Goal: Communication & Community: Ask a question

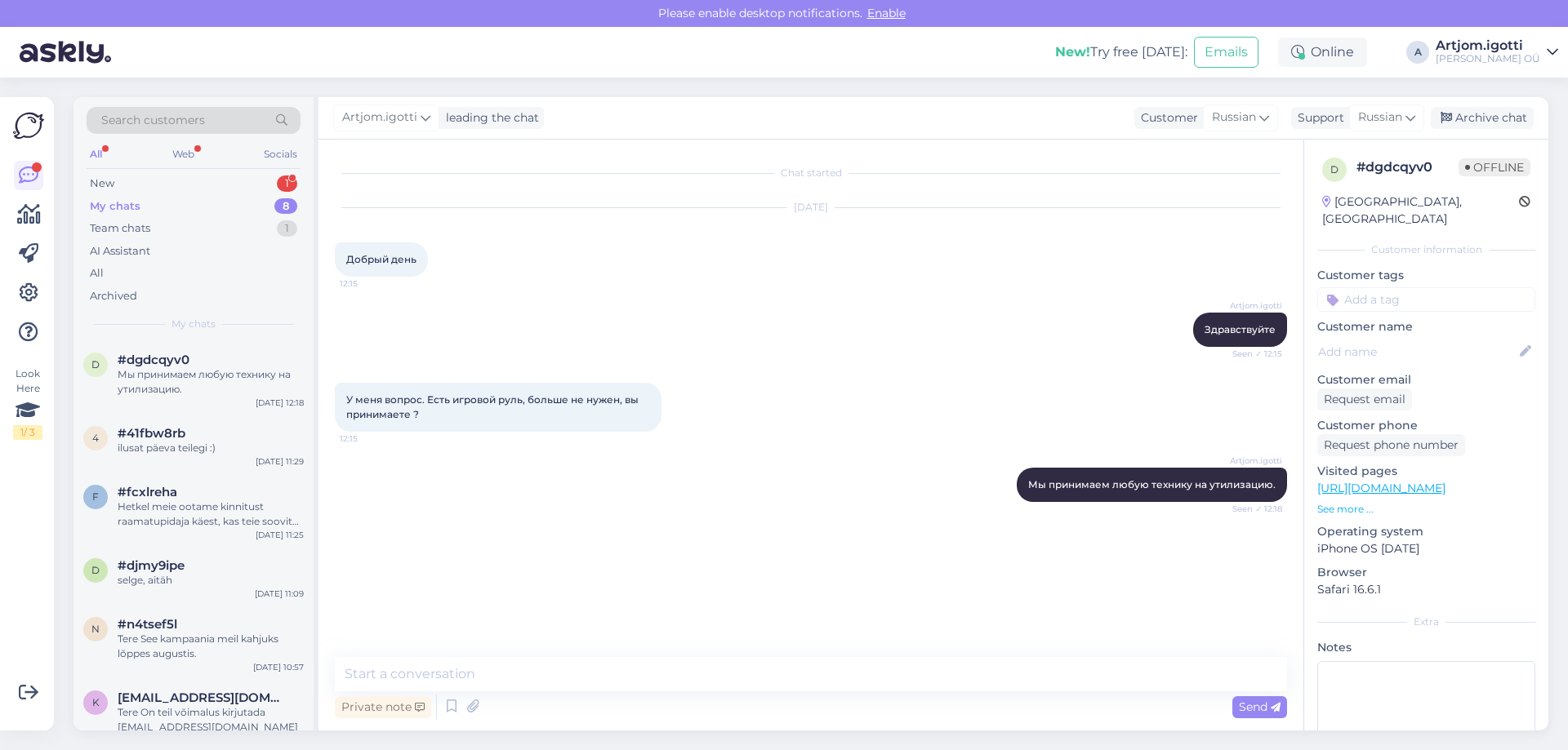
click at [233, 200] on div "My chats 8" at bounding box center [194, 207] width 214 height 22
click at [233, 188] on div "New 1" at bounding box center [194, 183] width 214 height 22
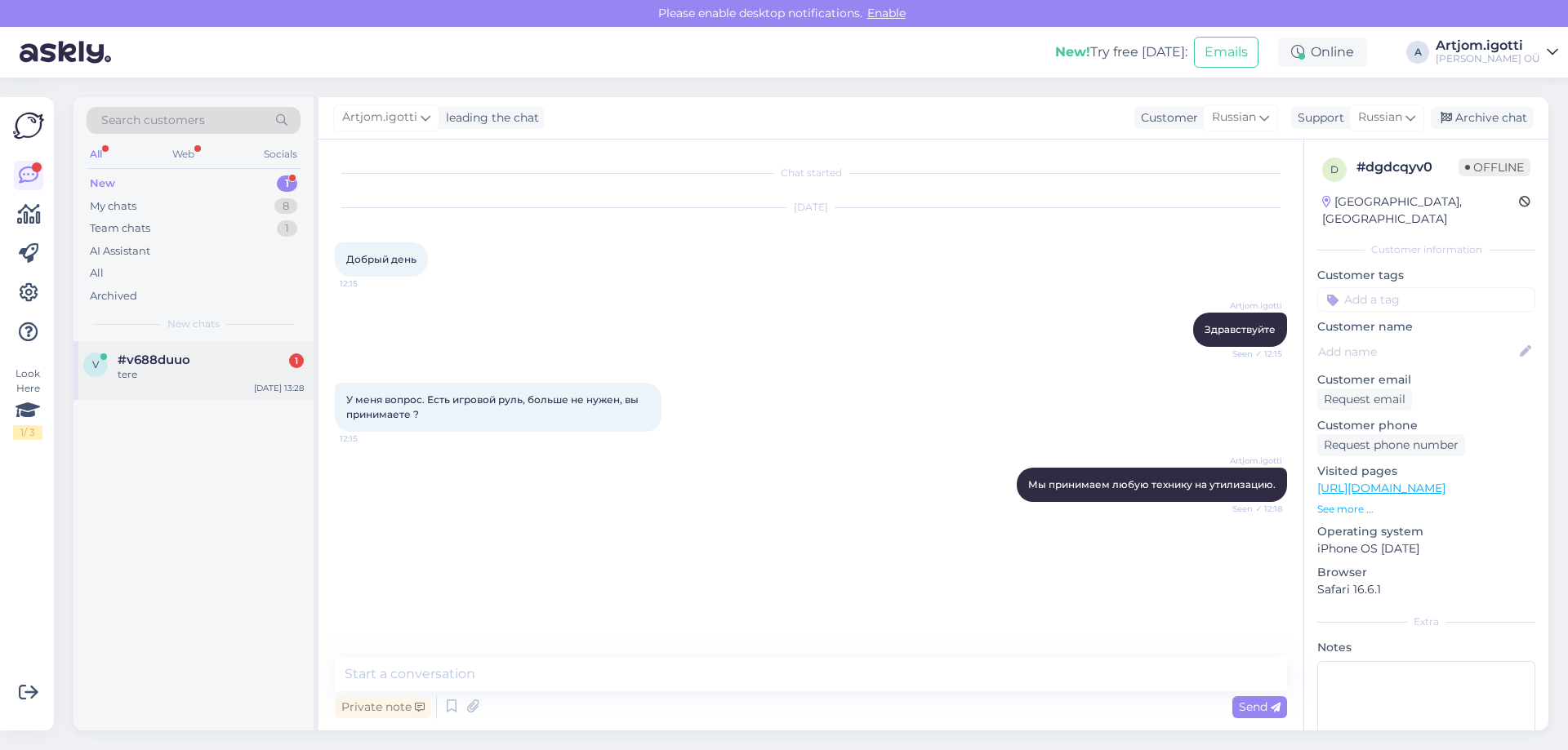
click at [195, 378] on div "tere" at bounding box center [210, 374] width 186 height 15
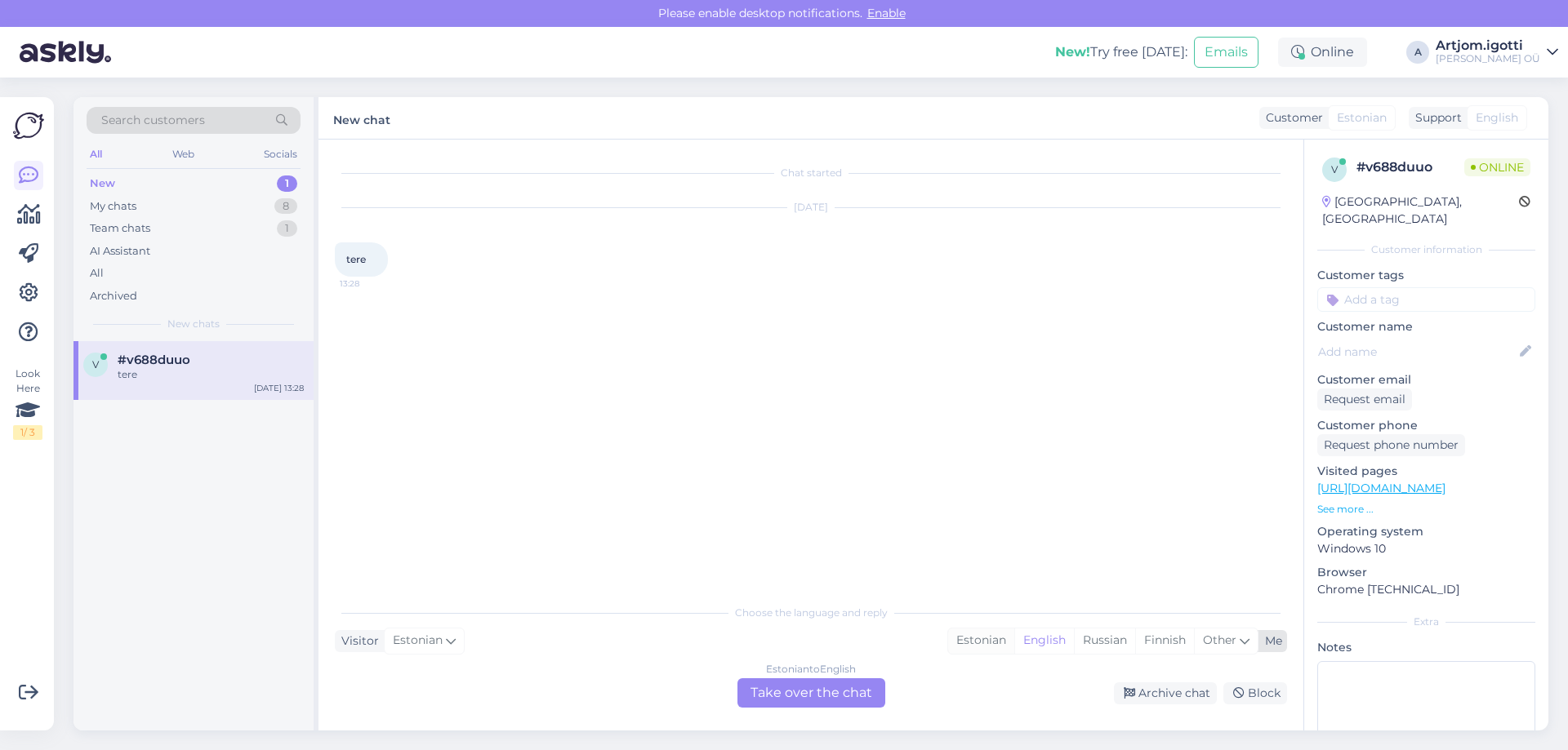
click at [970, 640] on div "Estonian" at bounding box center [981, 641] width 67 height 24
click at [820, 690] on div "Estonian to Estonian Take over the chat" at bounding box center [811, 693] width 148 height 29
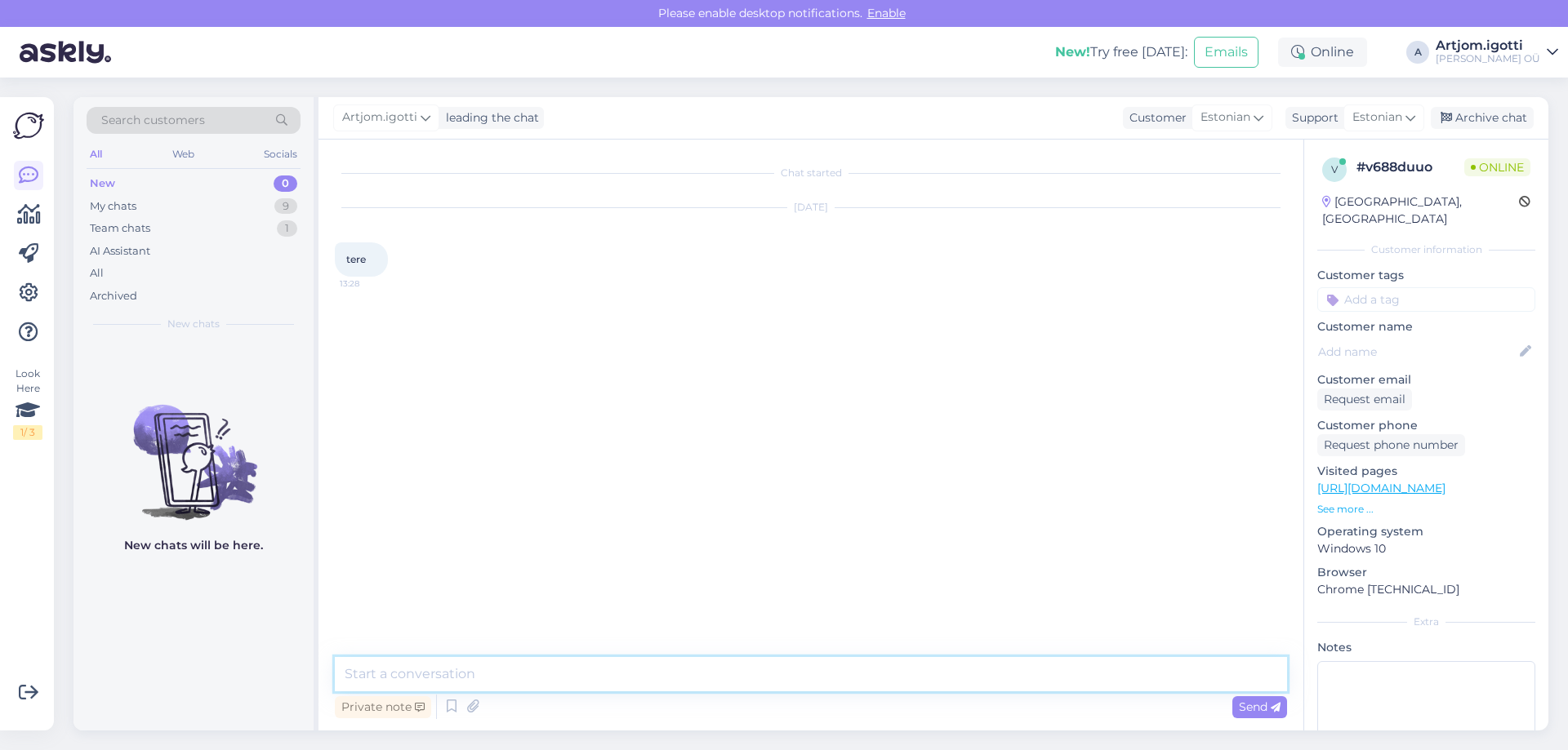
click at [654, 670] on textarea at bounding box center [811, 675] width 953 height 35
type textarea "Tere"
click at [430, 404] on span "QE55LS03DAUXXH" at bounding box center [393, 399] width 94 height 12
copy div "QE55LS03DAUXXH 13:29"
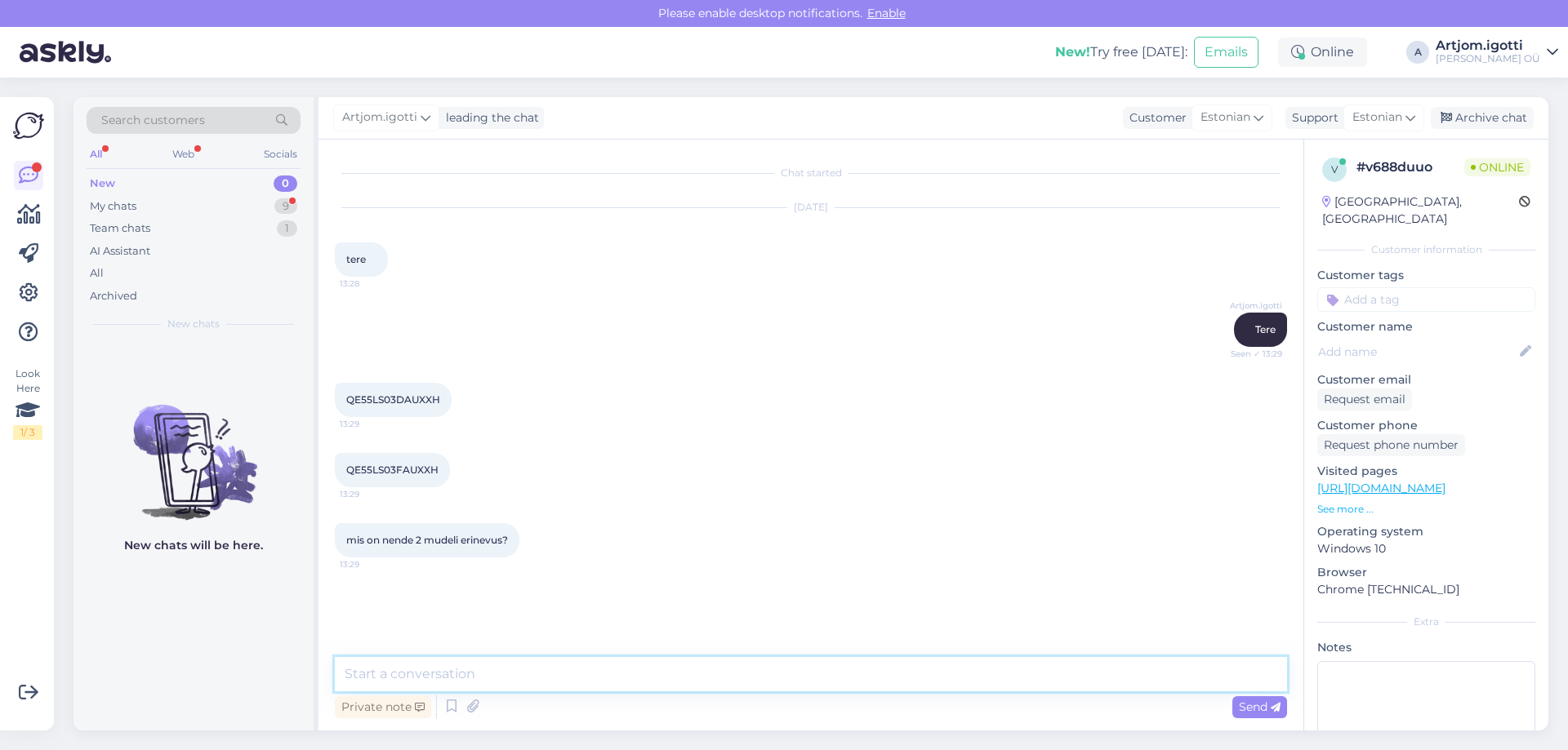
click at [644, 677] on textarea at bounding box center [811, 675] width 953 height 35
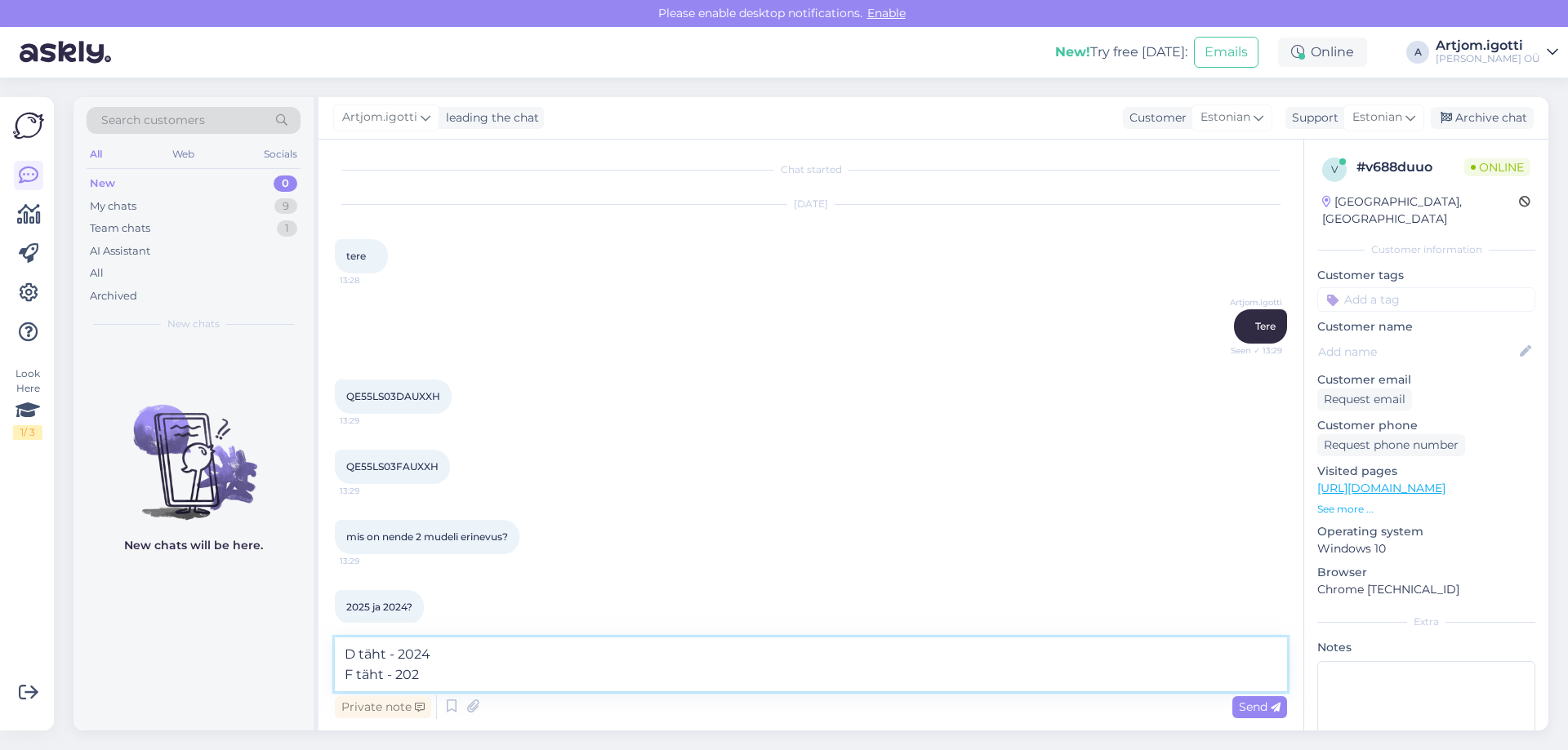
type textarea "D täht - 2024 F täht - 2025"
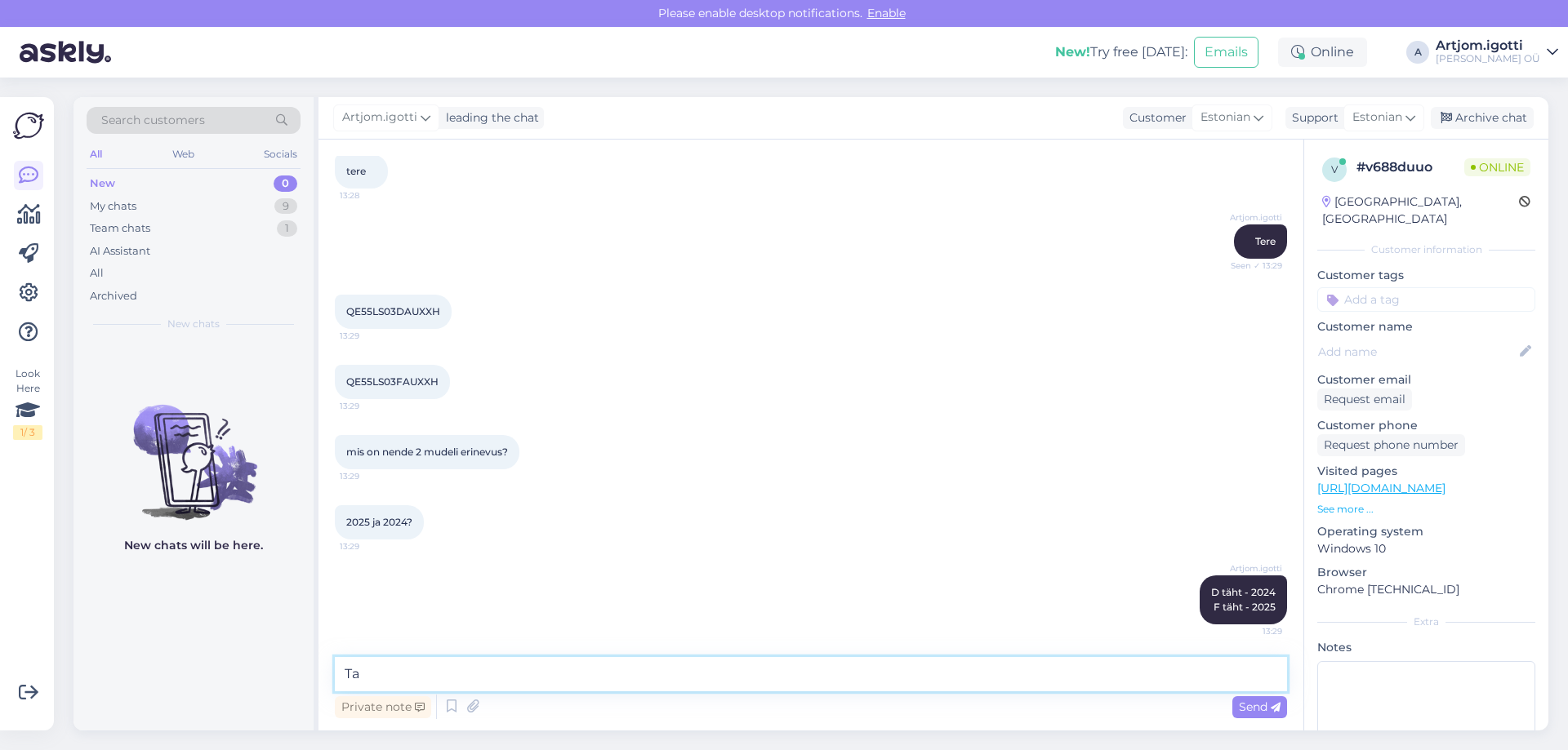
type textarea "T"
drag, startPoint x: 347, startPoint y: 382, endPoint x: 563, endPoint y: 392, distance: 216.2
click at [563, 392] on div "QE55LS03FAUXXH 13:29" at bounding box center [811, 382] width 953 height 70
copy span "QE55LS03FAUXXH"
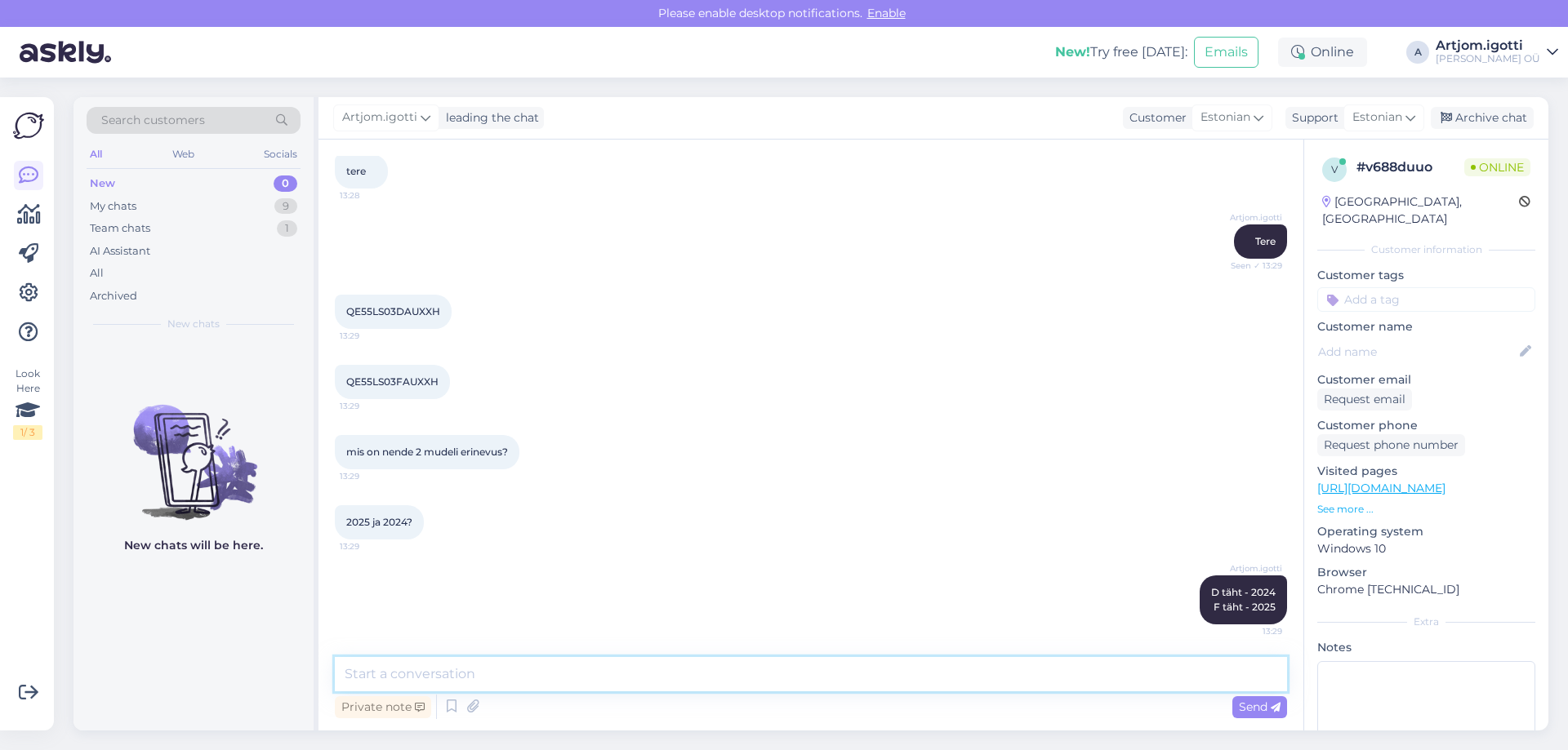
click at [575, 685] on textarea at bounding box center [811, 675] width 953 height 35
paste textarea "QE55LS03FAUXXH"
type textarea "Q"
type textarea "J"
drag, startPoint x: 344, startPoint y: 308, endPoint x: 451, endPoint y: 312, distance: 107.1
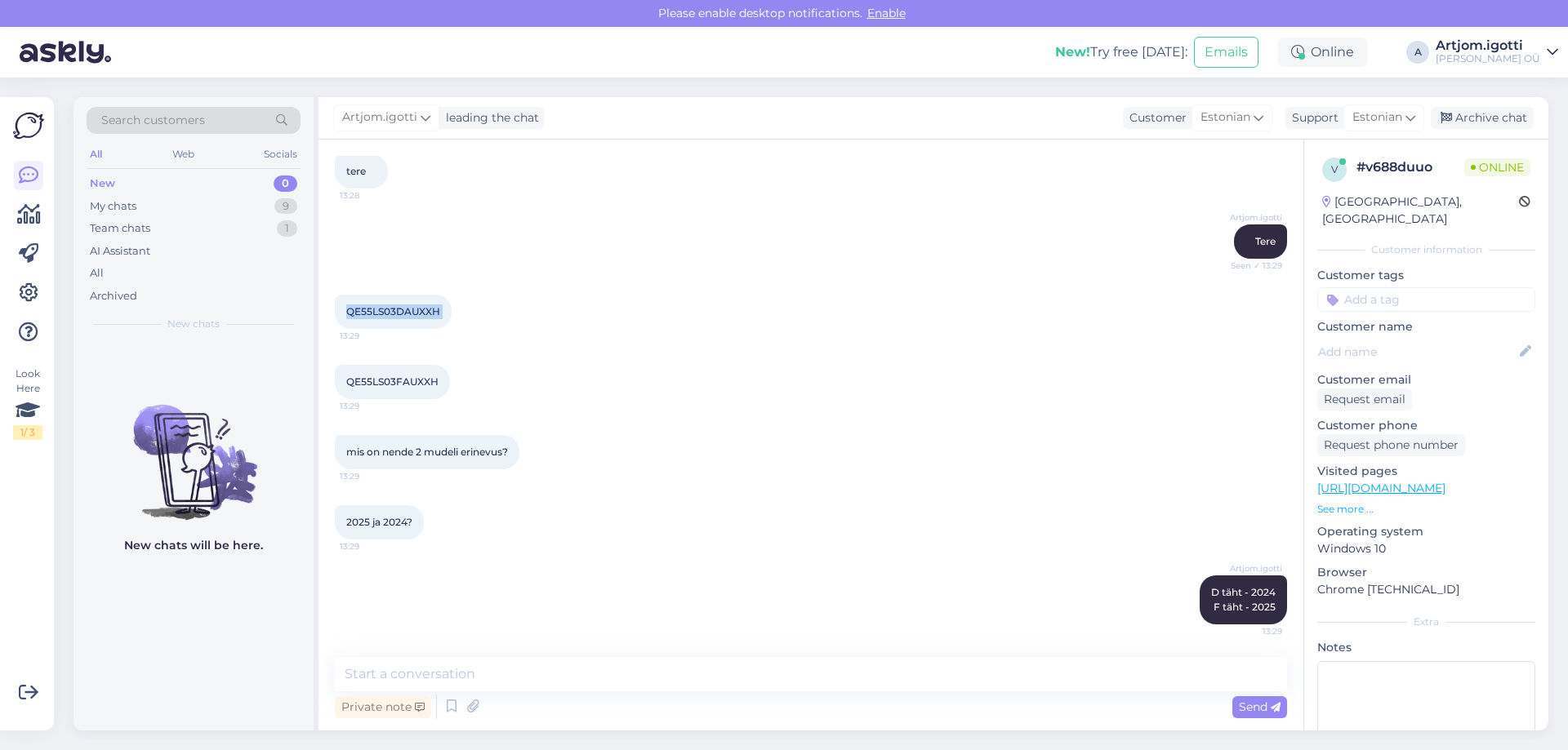
click at [451, 312] on div "QE55LS03DAUXXH 13:29" at bounding box center [392, 312] width 117 height 35
copy div "QE55LS03DAUXXH 13:29"
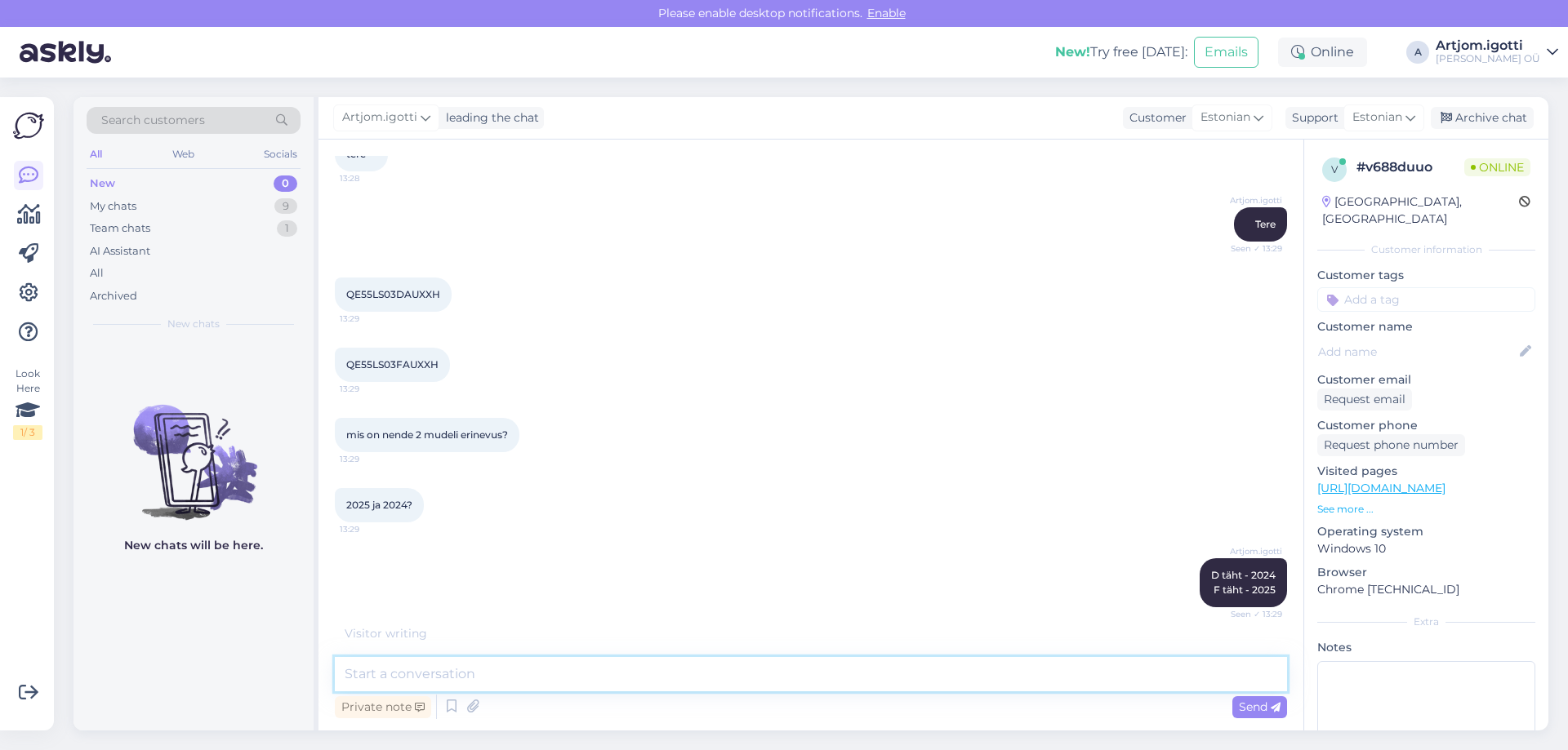
click at [429, 681] on textarea at bounding box center [811, 675] width 953 height 35
paste textarea "QE55LS03DAUXXH"
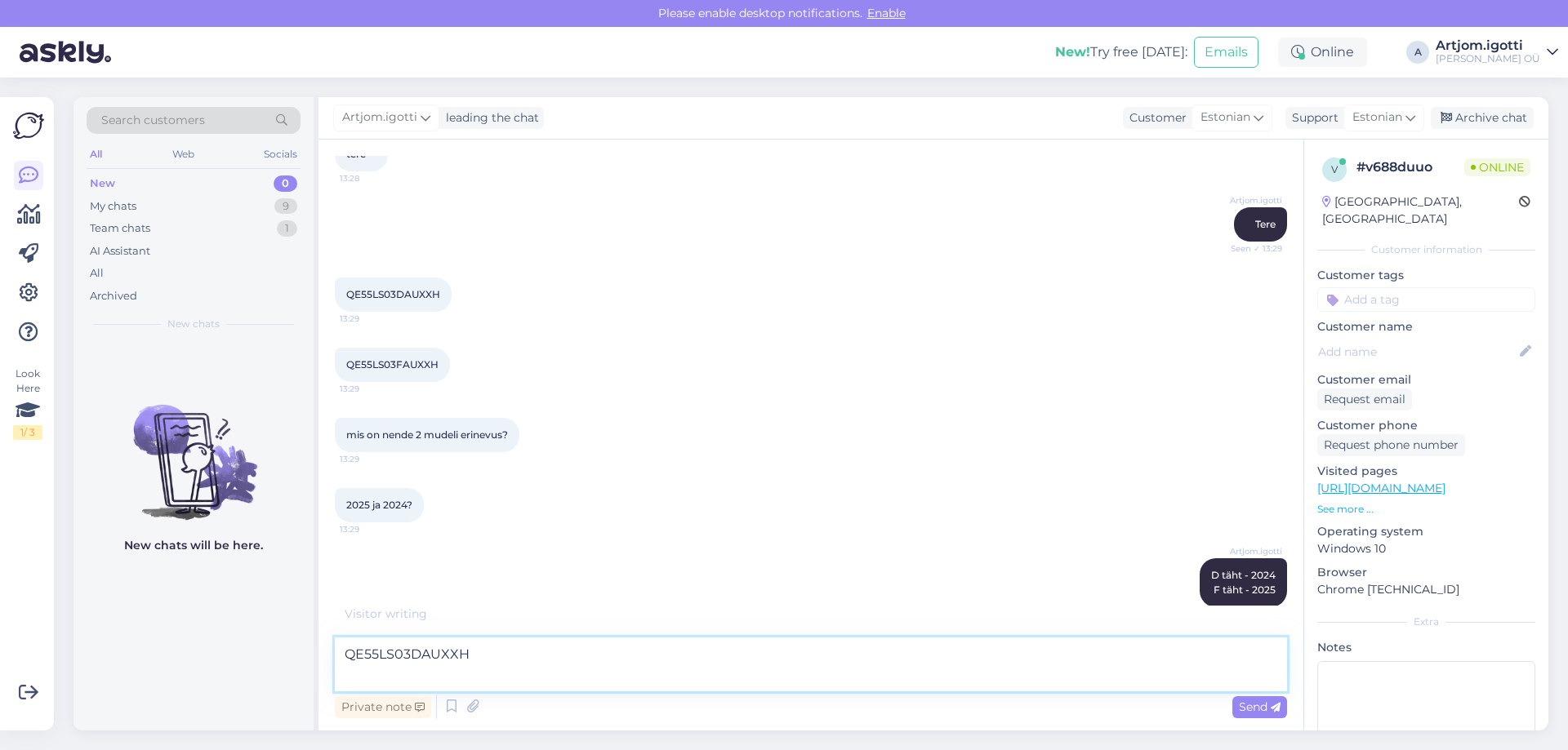
scroll to position [108, 0]
click at [519, 661] on textarea "QE55LS03DAUXXH" at bounding box center [811, 664] width 953 height 54
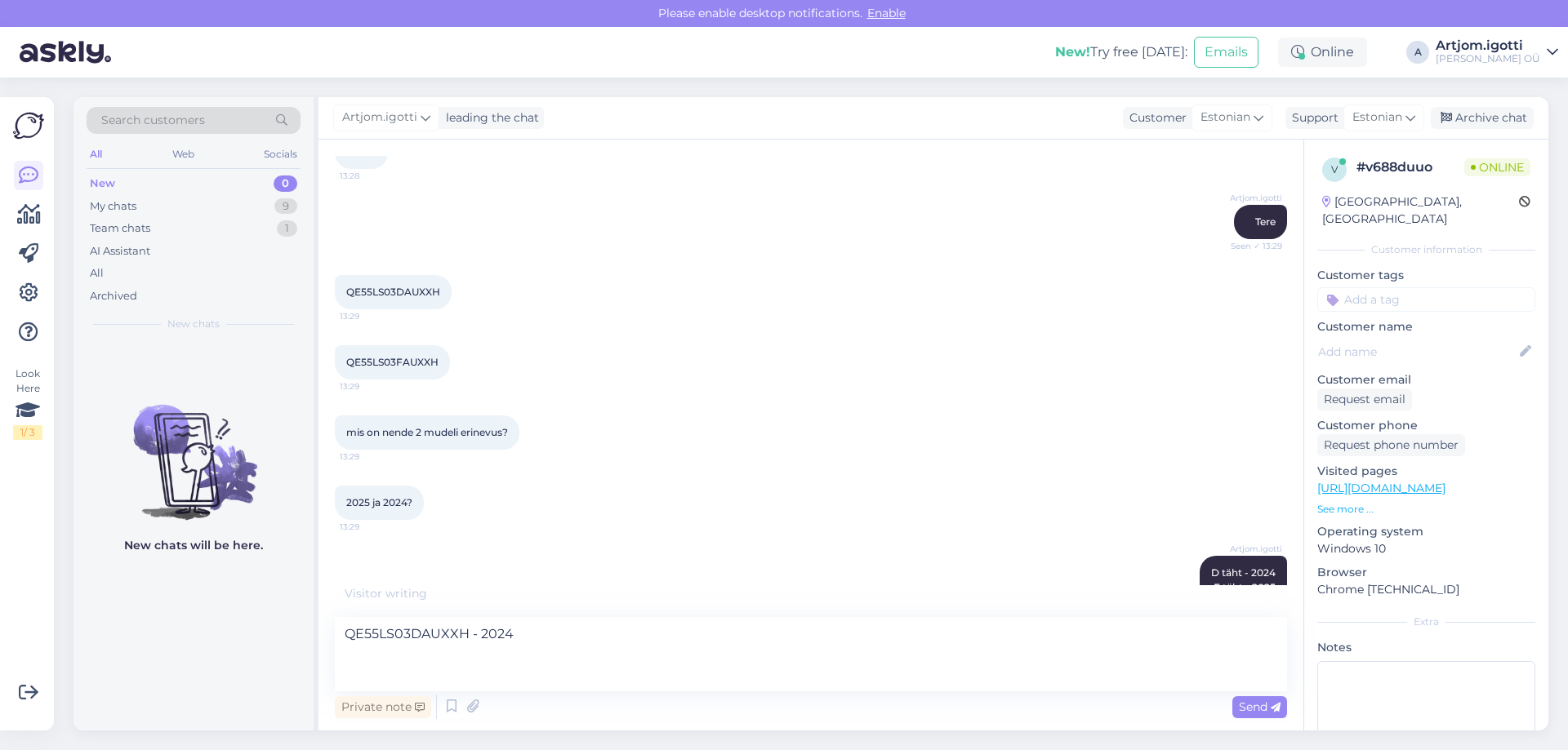
drag, startPoint x: 347, startPoint y: 365, endPoint x: 483, endPoint y: 363, distance: 136.0
click at [483, 363] on div "QE55LS03FAUXXH 13:29" at bounding box center [811, 362] width 953 height 70
copy span "QE55LS03FAUXXH"
click at [396, 666] on textarea "QE55LS03DAUXXH - 2024" at bounding box center [811, 654] width 953 height 74
paste textarea "QE55LS03FAUXXH"
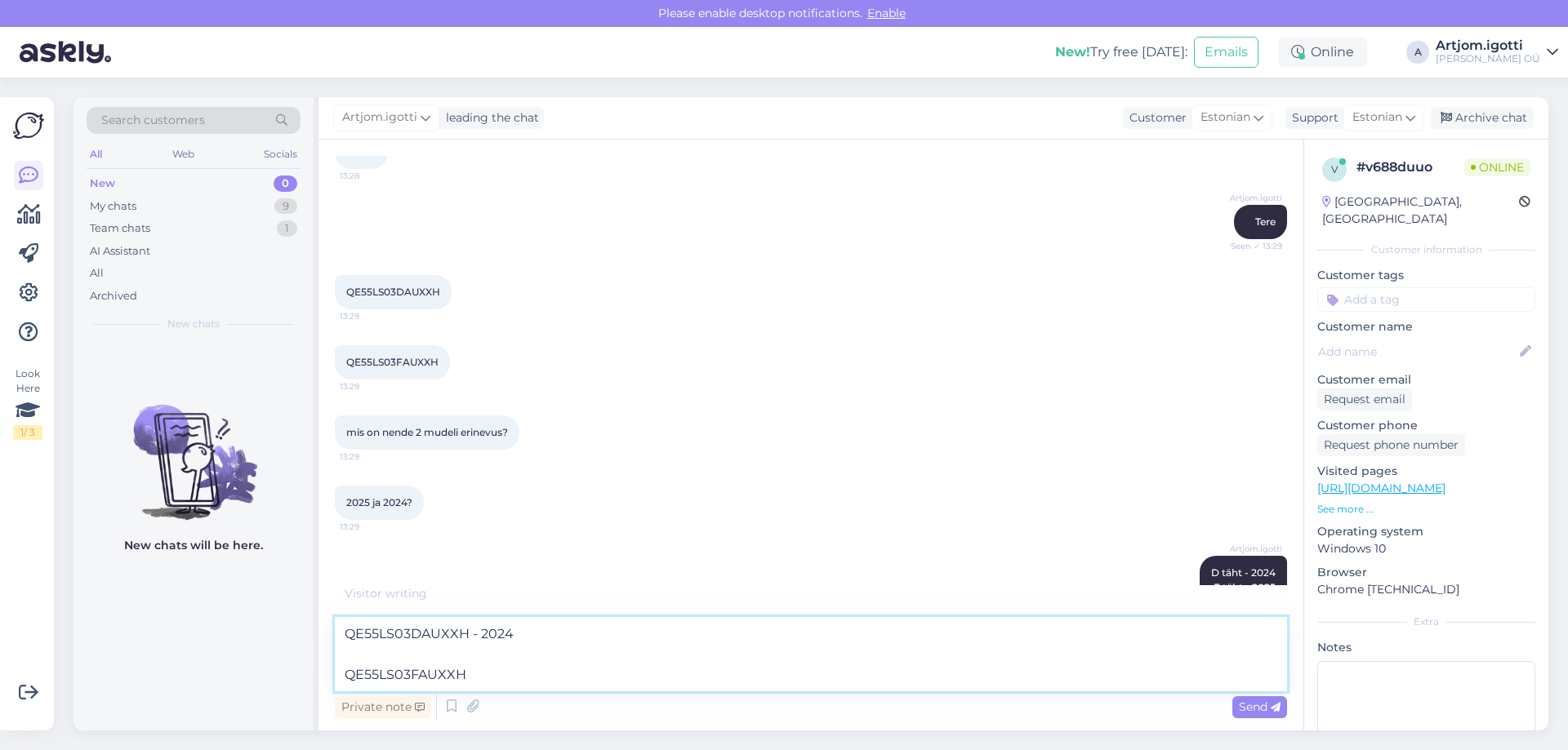
click at [345, 667] on textarea "QE55LS03DAUXXH - 2024 QE55LS03FAUXXH" at bounding box center [811, 654] width 953 height 74
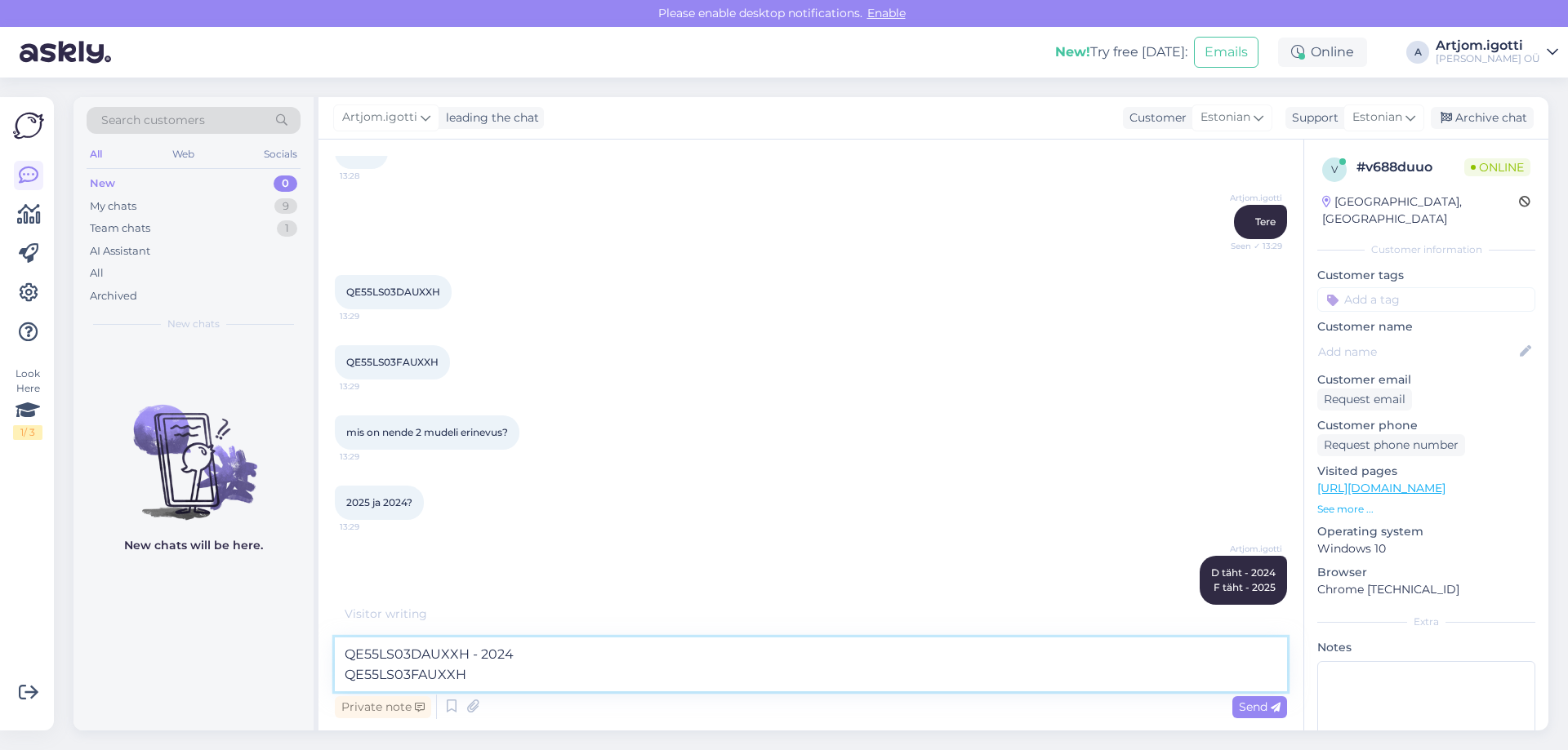
click at [496, 675] on textarea "QE55LS03DAUXXH - 2024 QE55LS03FAUXXH" at bounding box center [811, 664] width 953 height 54
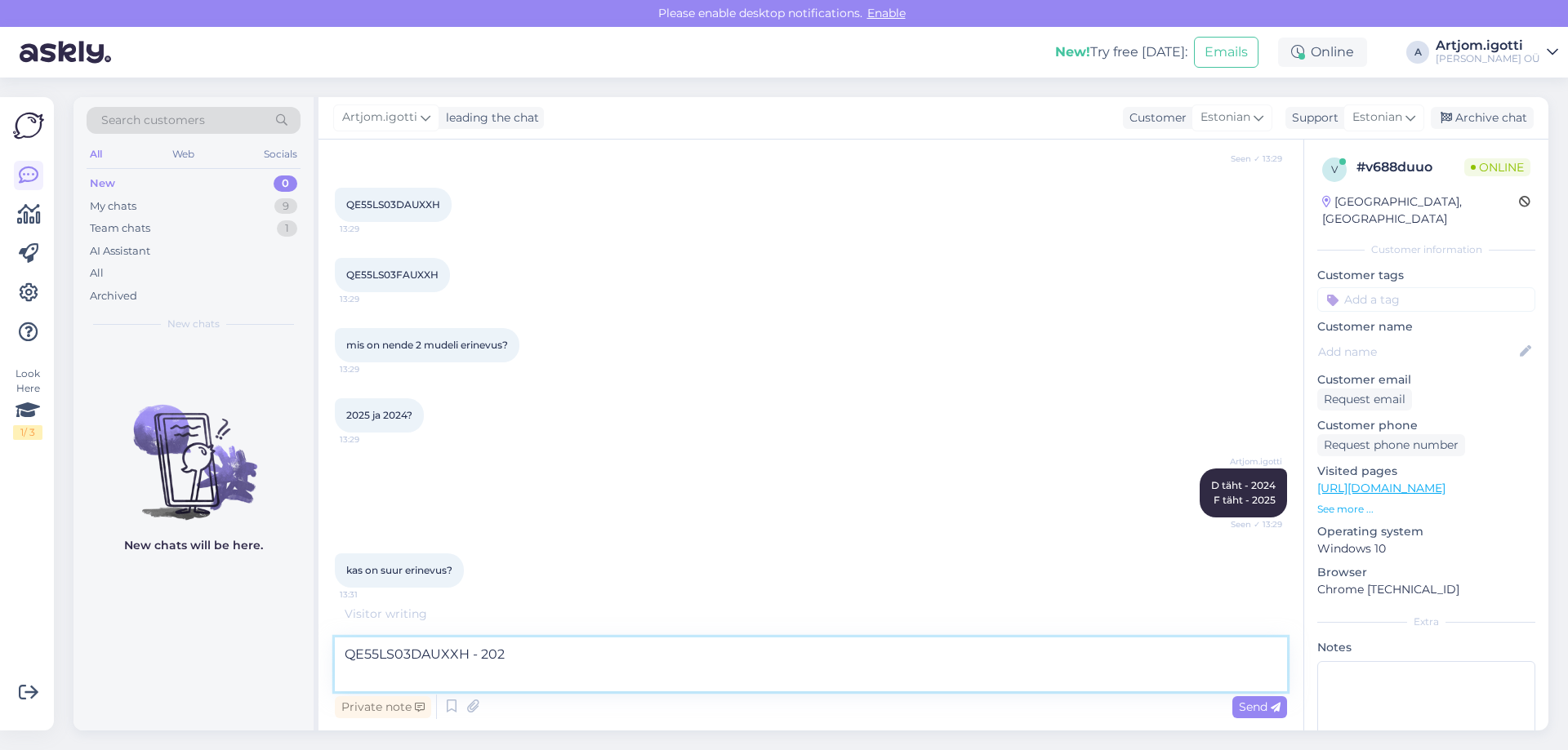
scroll to position [175, 0]
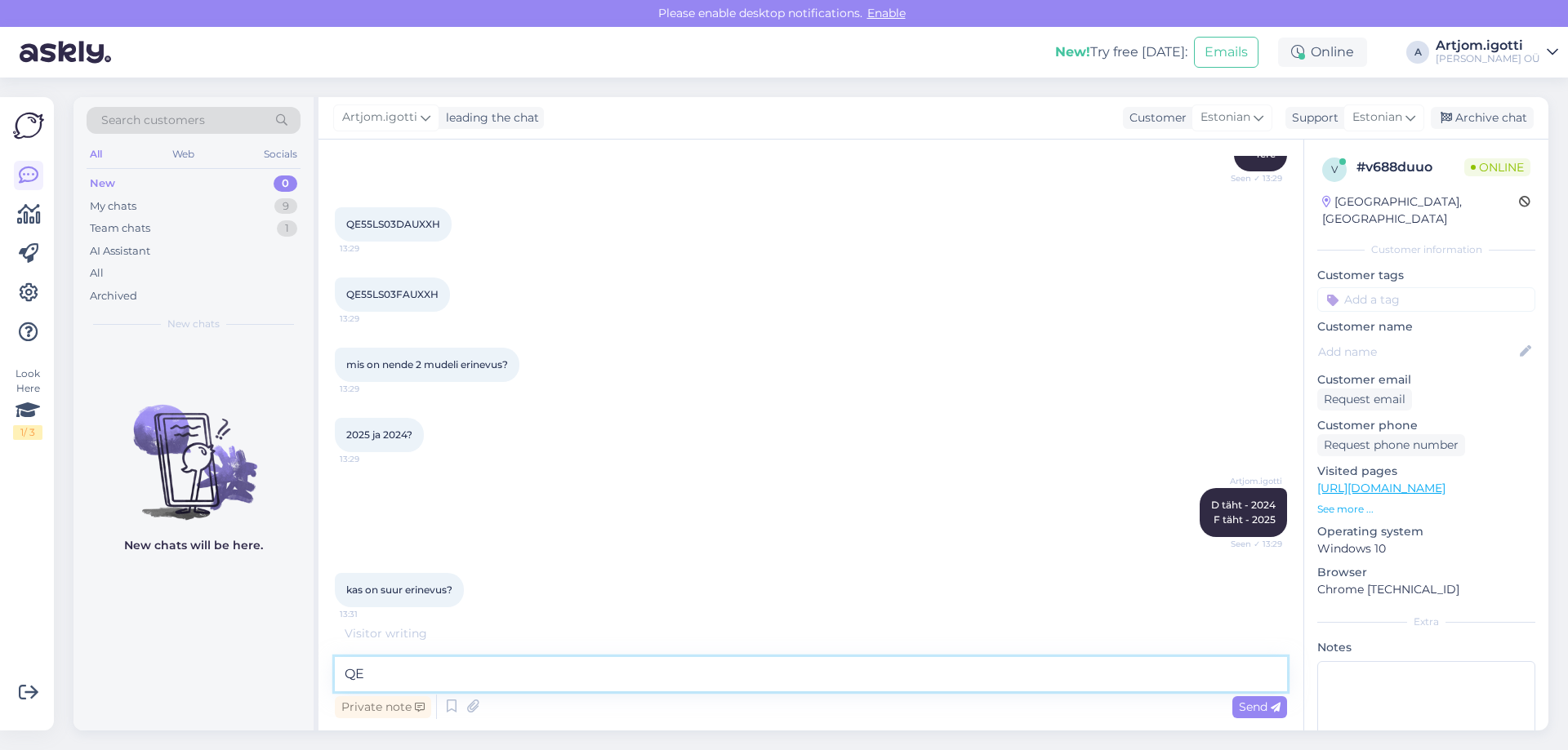
type textarea "Q"
click at [389, 229] on span "QE55LS03DAUXXH" at bounding box center [393, 224] width 94 height 12
copy div "QE55LS03DAUXXH 13:29"
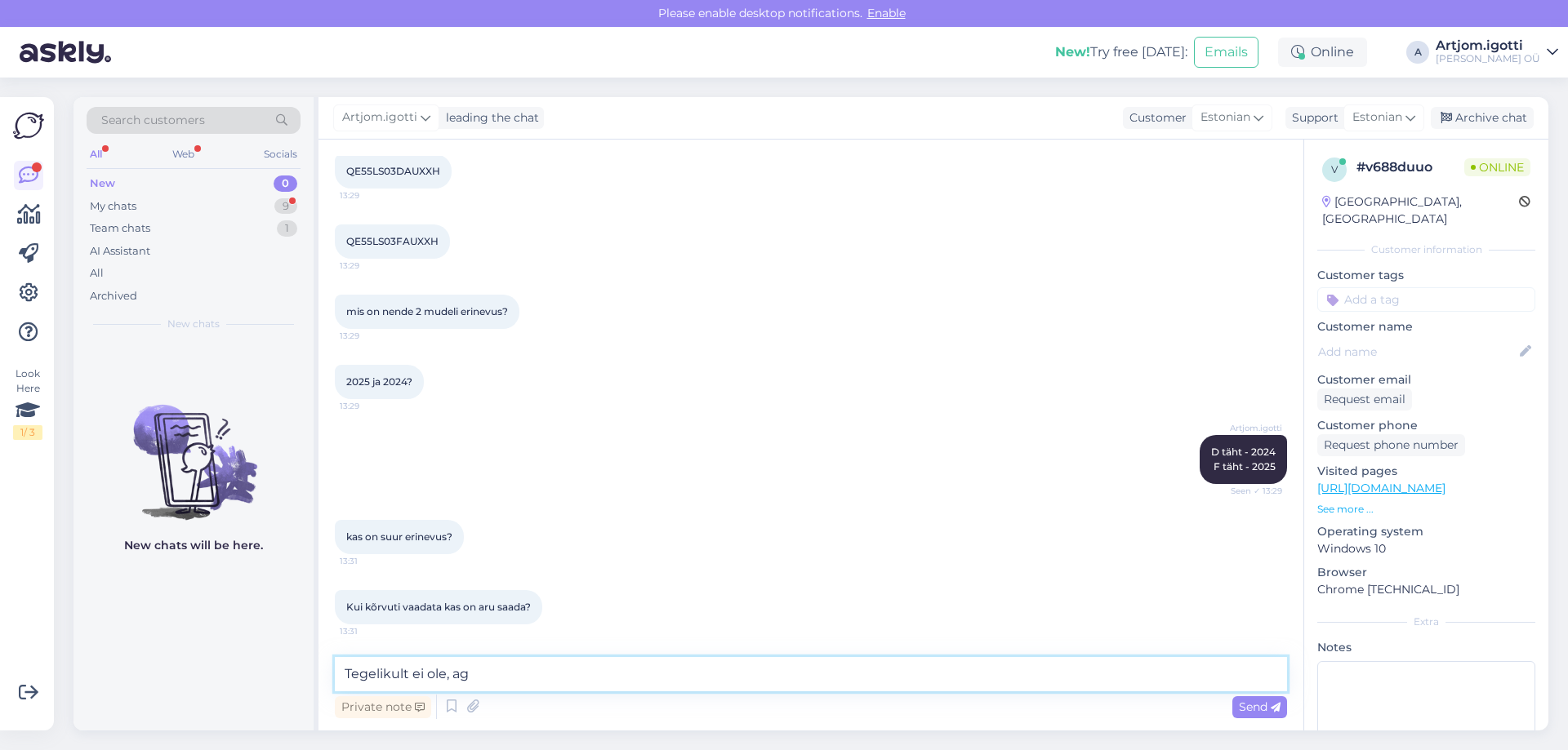
click at [496, 676] on textarea "Tegelikult ei ole, ag" at bounding box center [811, 675] width 953 height 35
click at [522, 671] on textarea "Tegelikult ei ole, ag" at bounding box center [811, 675] width 953 height 35
drag, startPoint x: 571, startPoint y: 679, endPoint x: 482, endPoint y: 677, distance: 89.0
click at [482, 677] on textarea "Tegelikult ei ole, aga oodavam" at bounding box center [811, 675] width 953 height 35
type textarea "Tegelikult ei ole, aga see mis on [DATE] [PERSON_NAME], [PERSON_NAME] on jäänud…"
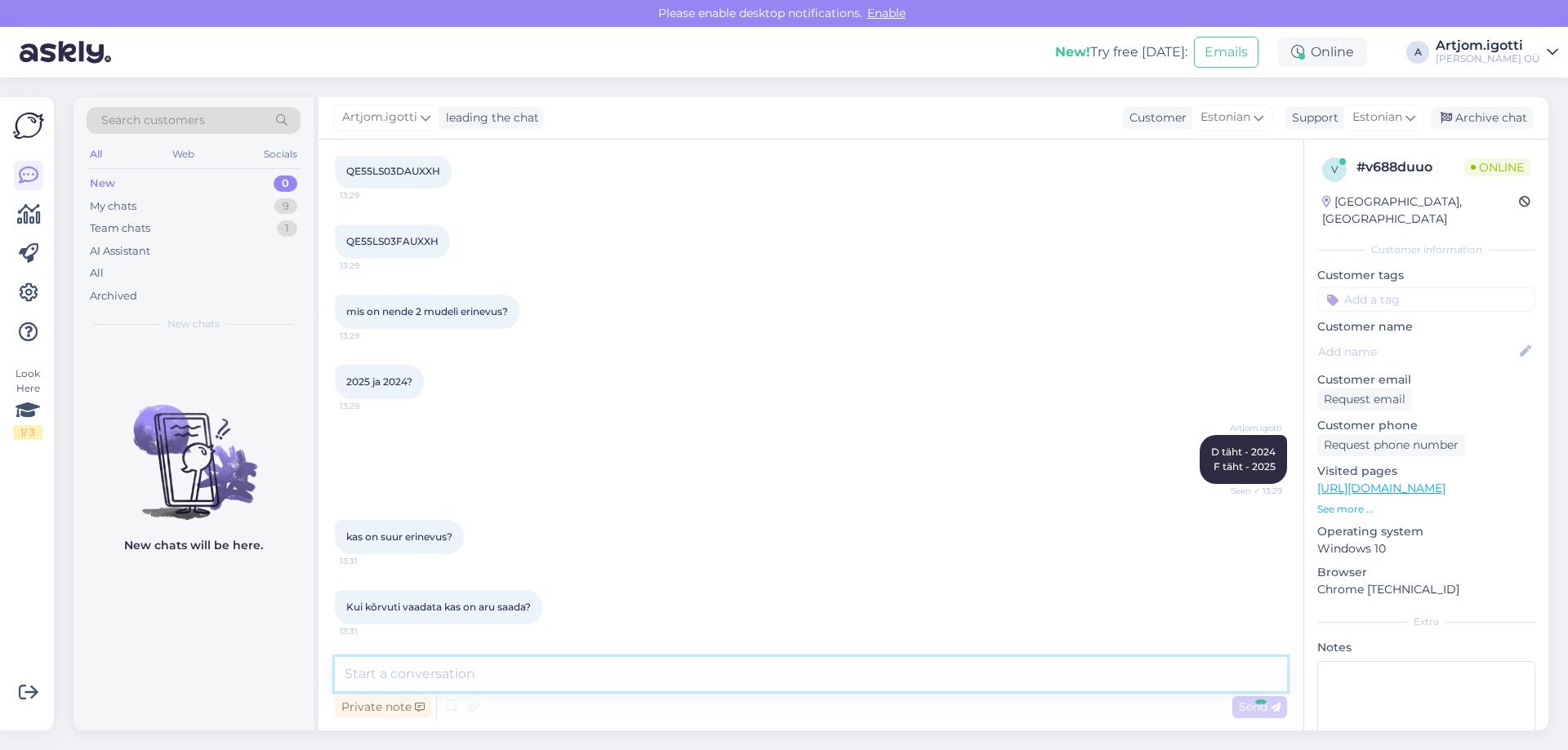
scroll to position [314, 0]
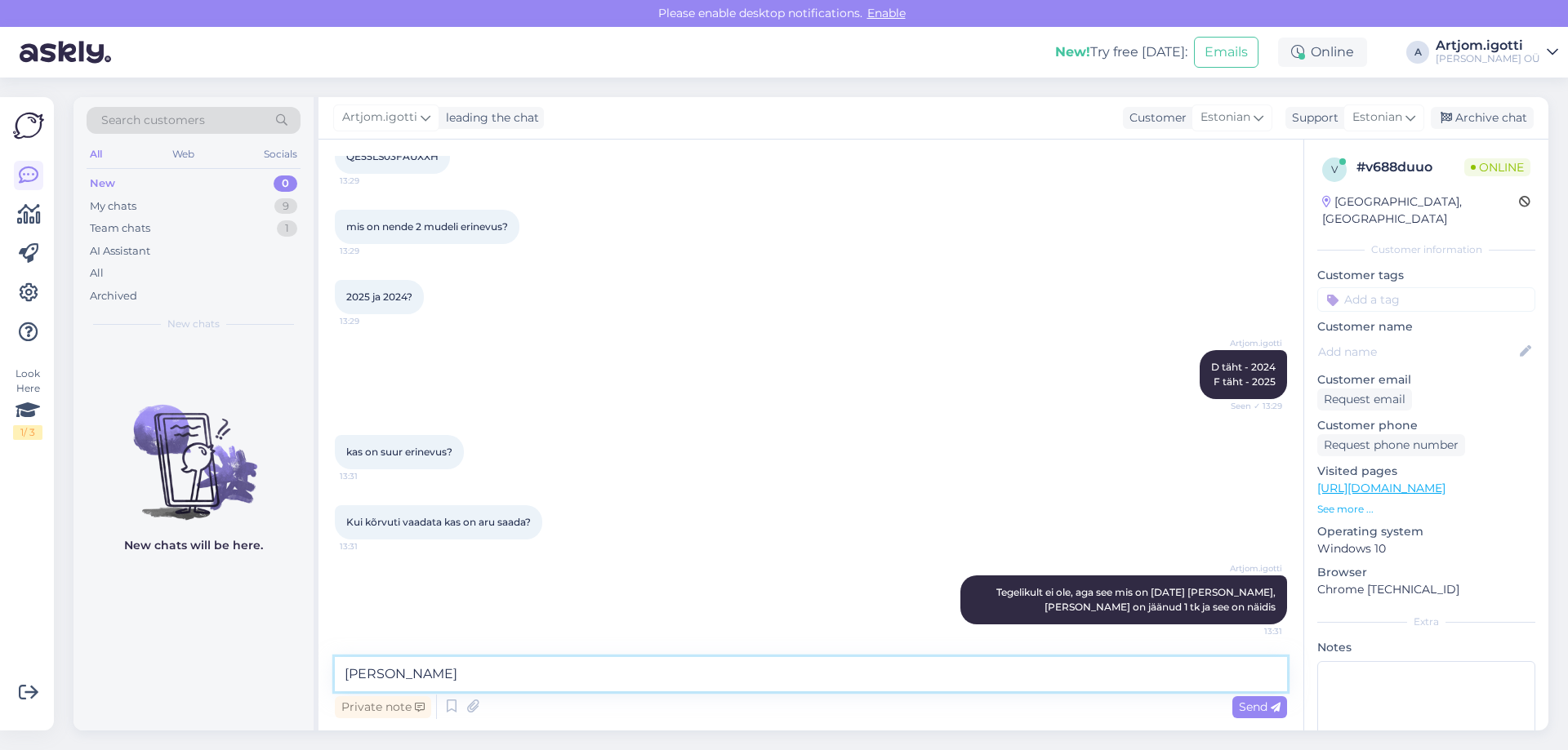
type textarea "poes"
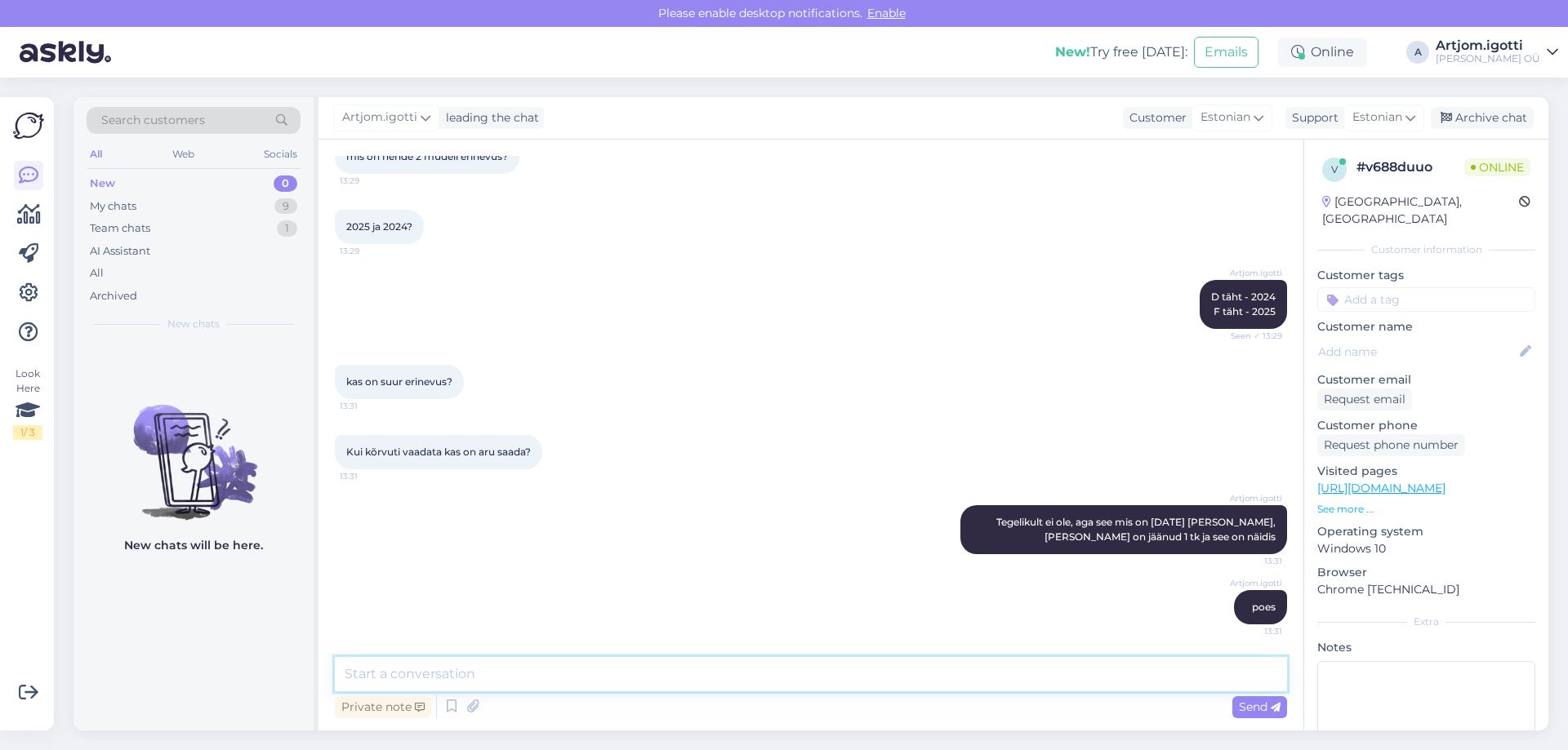
click at [845, 688] on textarea at bounding box center [811, 675] width 953 height 35
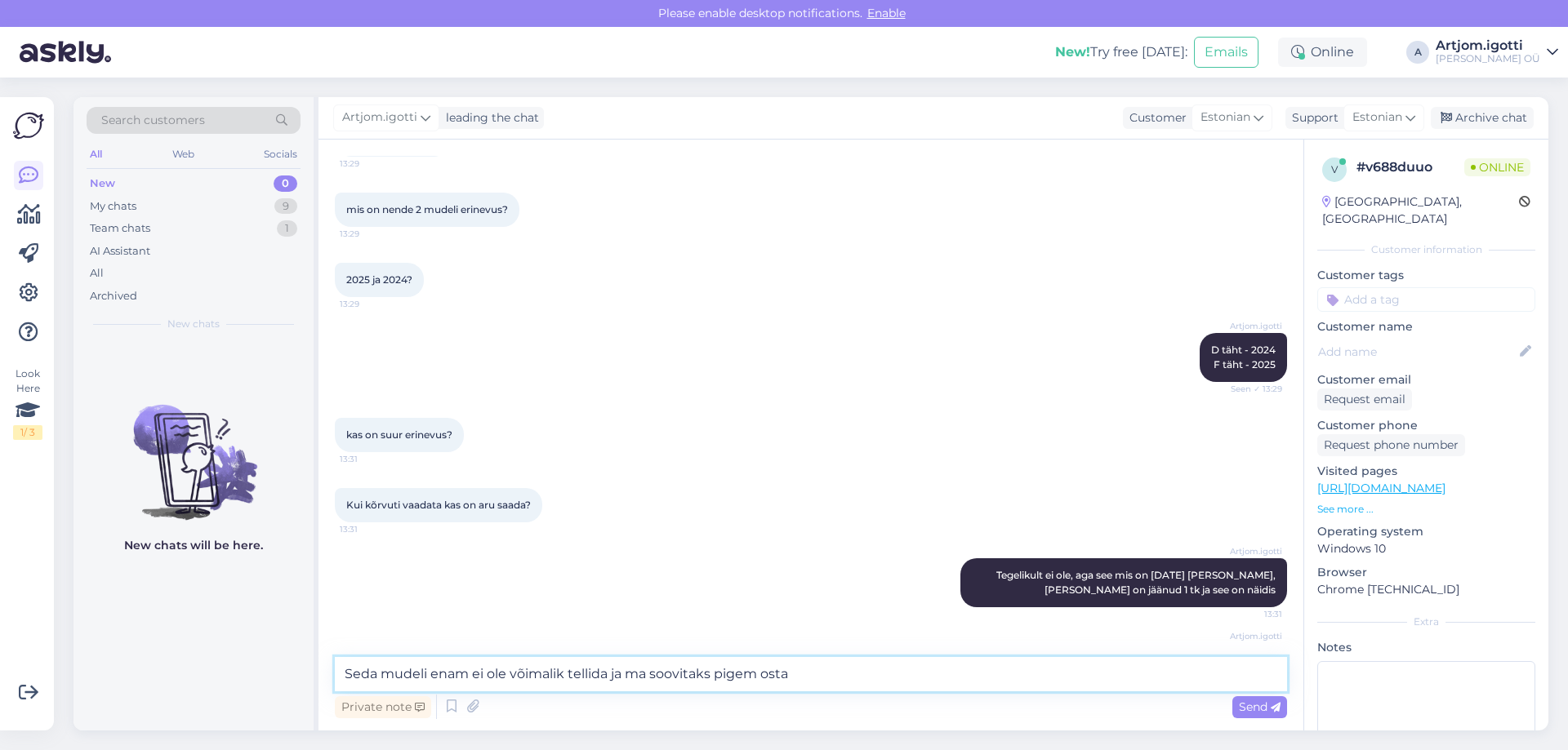
scroll to position [302, 0]
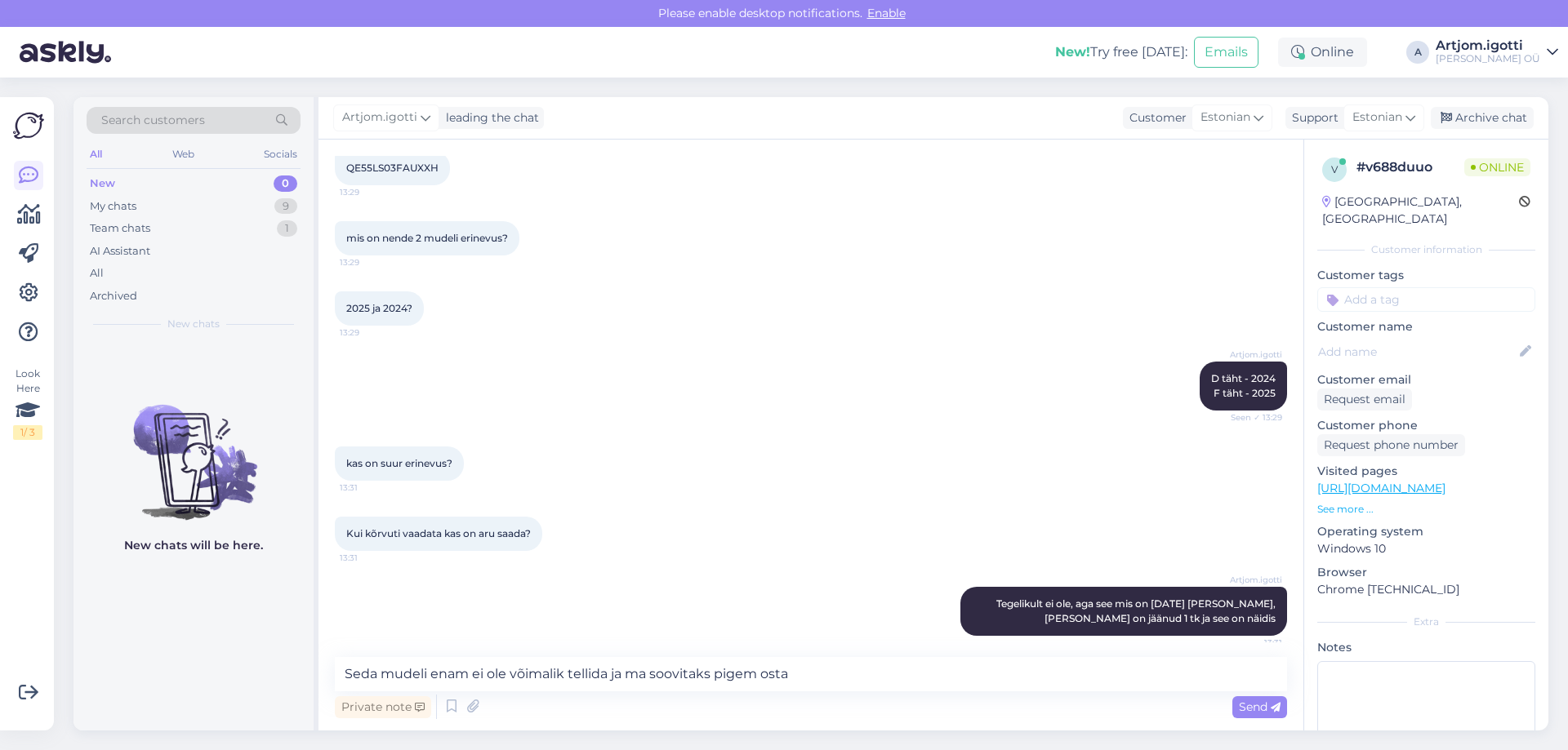
click at [399, 166] on span "QE55LS03FAUXXH" at bounding box center [392, 168] width 92 height 12
copy span "QE55LS03FAUXXH"
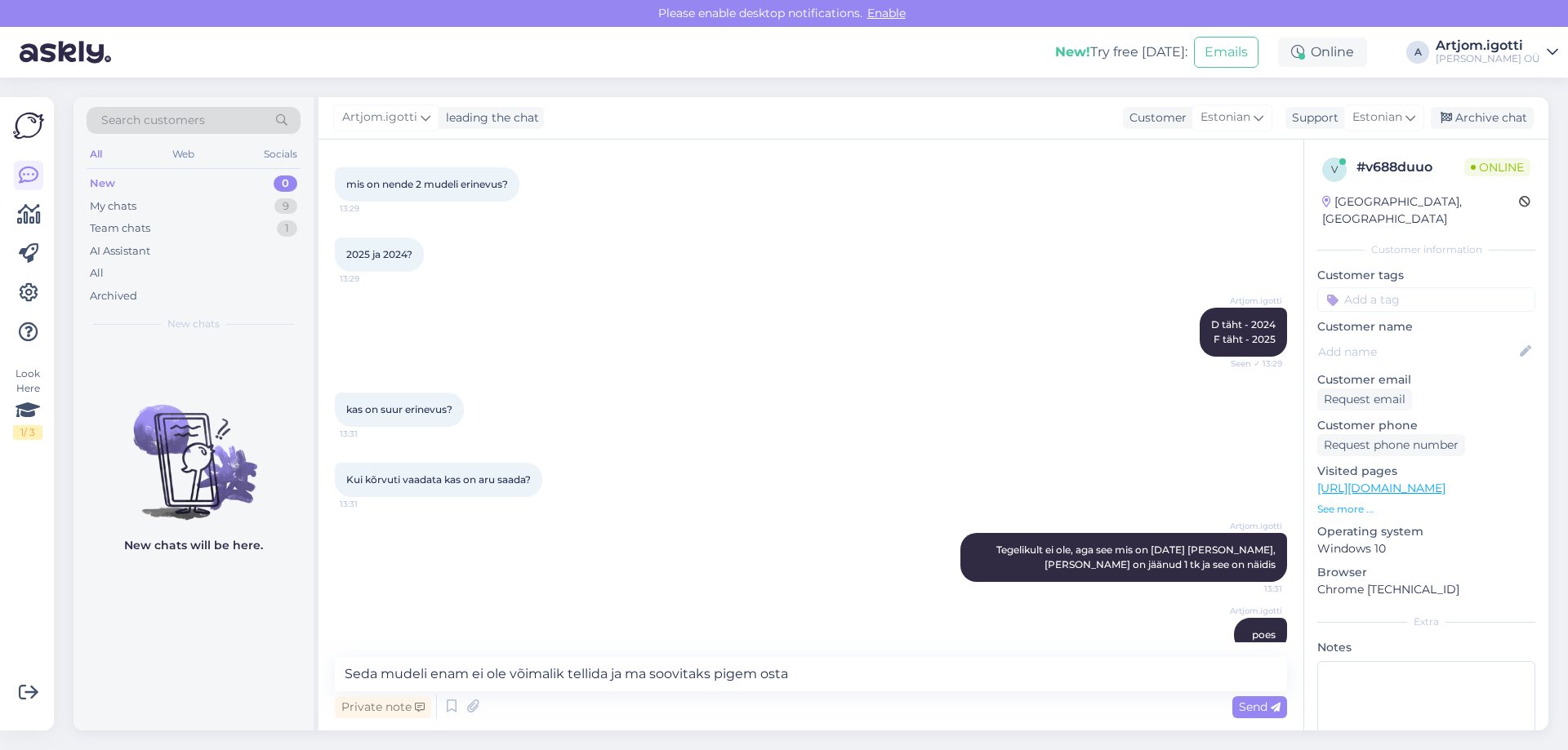
scroll to position [384, 0]
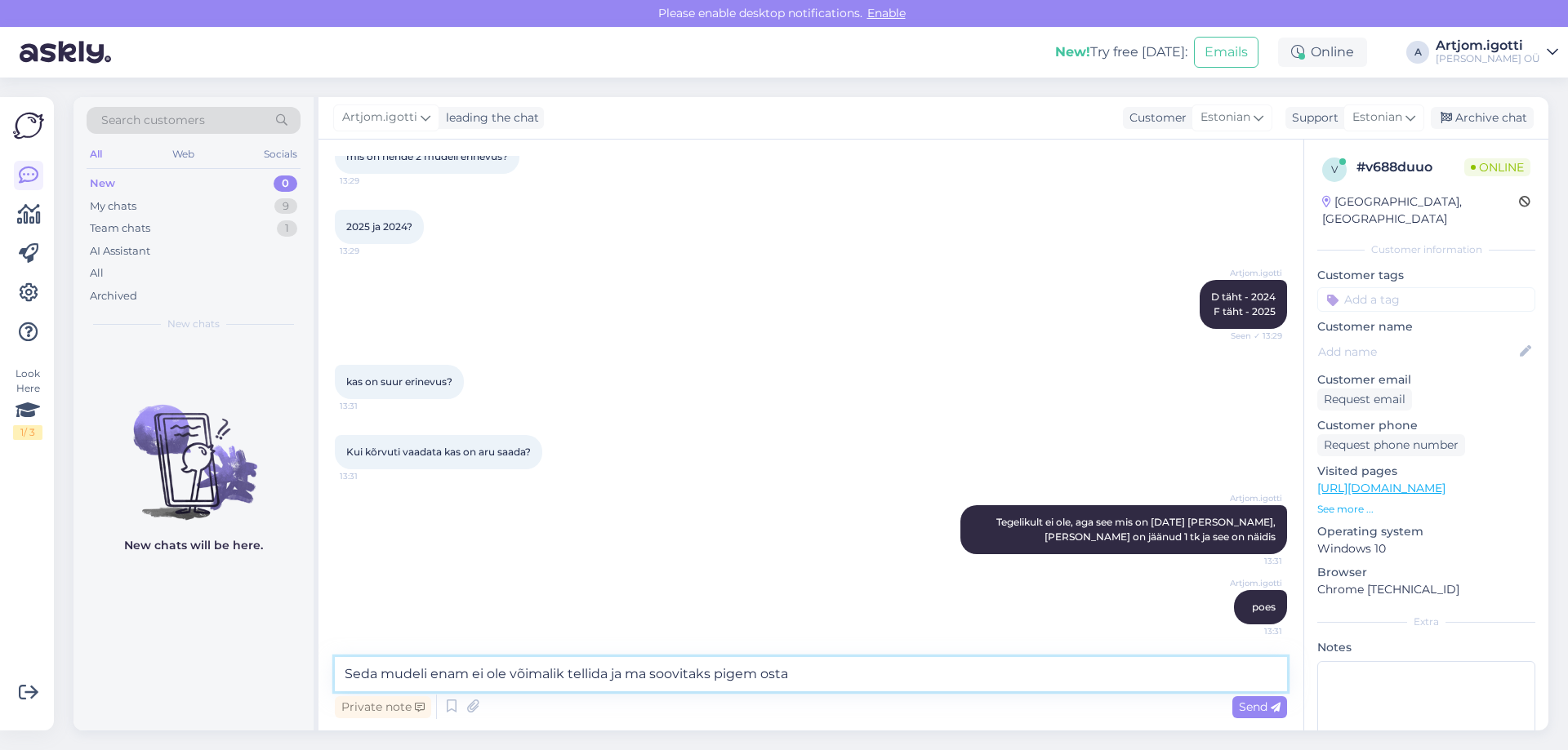
click at [838, 684] on textarea "Seda mudeli enam ei ole võimalik tellida ja ma soovitaks pigem osta" at bounding box center [811, 675] width 953 height 35
paste textarea "QE55LS03FAUXXH"
click at [960, 678] on textarea "Seda mudeli enam ei ole võimalik tellida ja ma soovitaks pigem osta QE55LS03FAU…" at bounding box center [811, 675] width 953 height 35
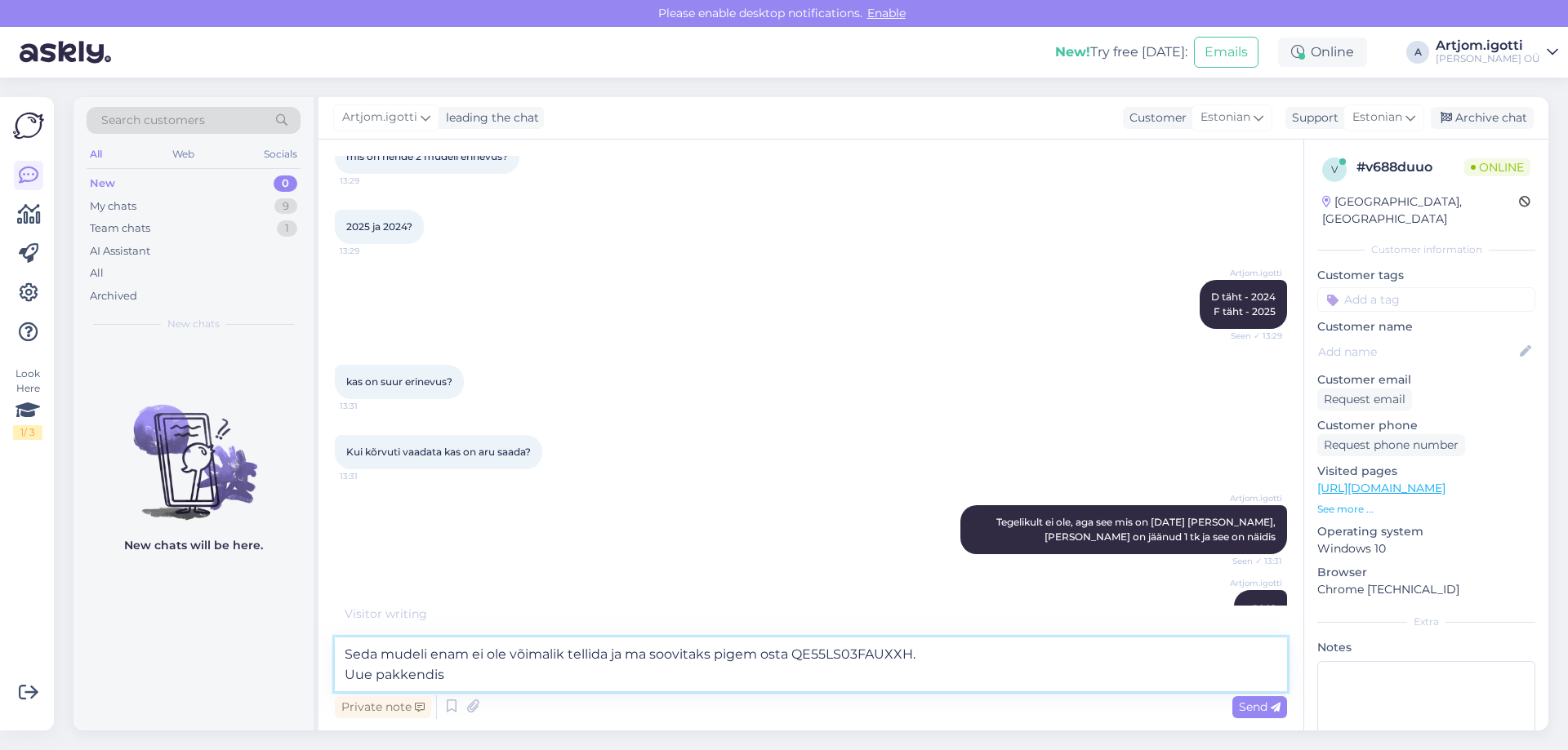
click at [461, 674] on textarea "Seda mudeli enam ei ole võimalik tellida ja ma soovitaks pigem osta QE55LS03FAU…" at bounding box center [811, 664] width 953 height 54
type textarea "Seda mudeli enam ei ole võimalik tellida ja ma soovitaks pigem osta QE55LS03FAU…"
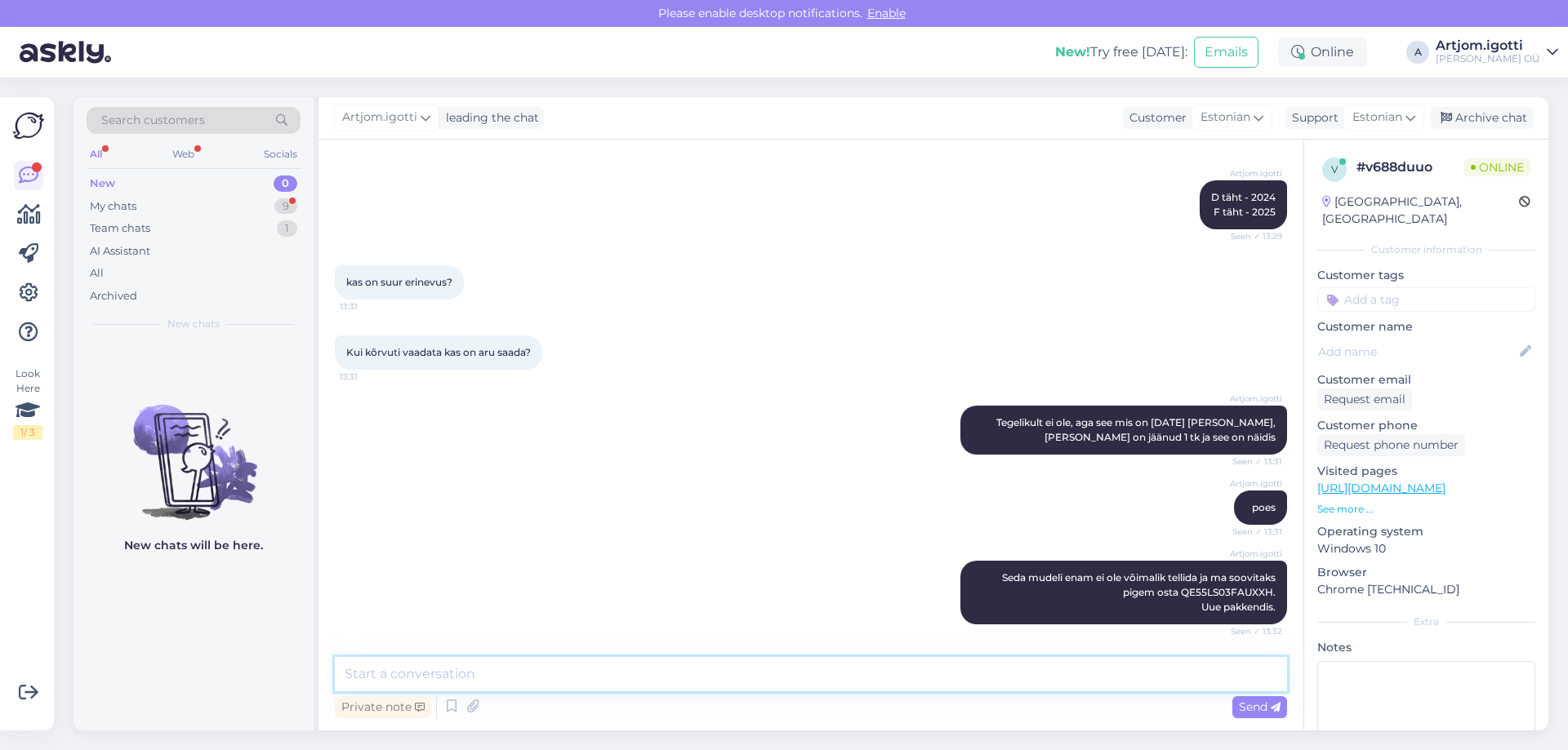
scroll to position [554, 0]
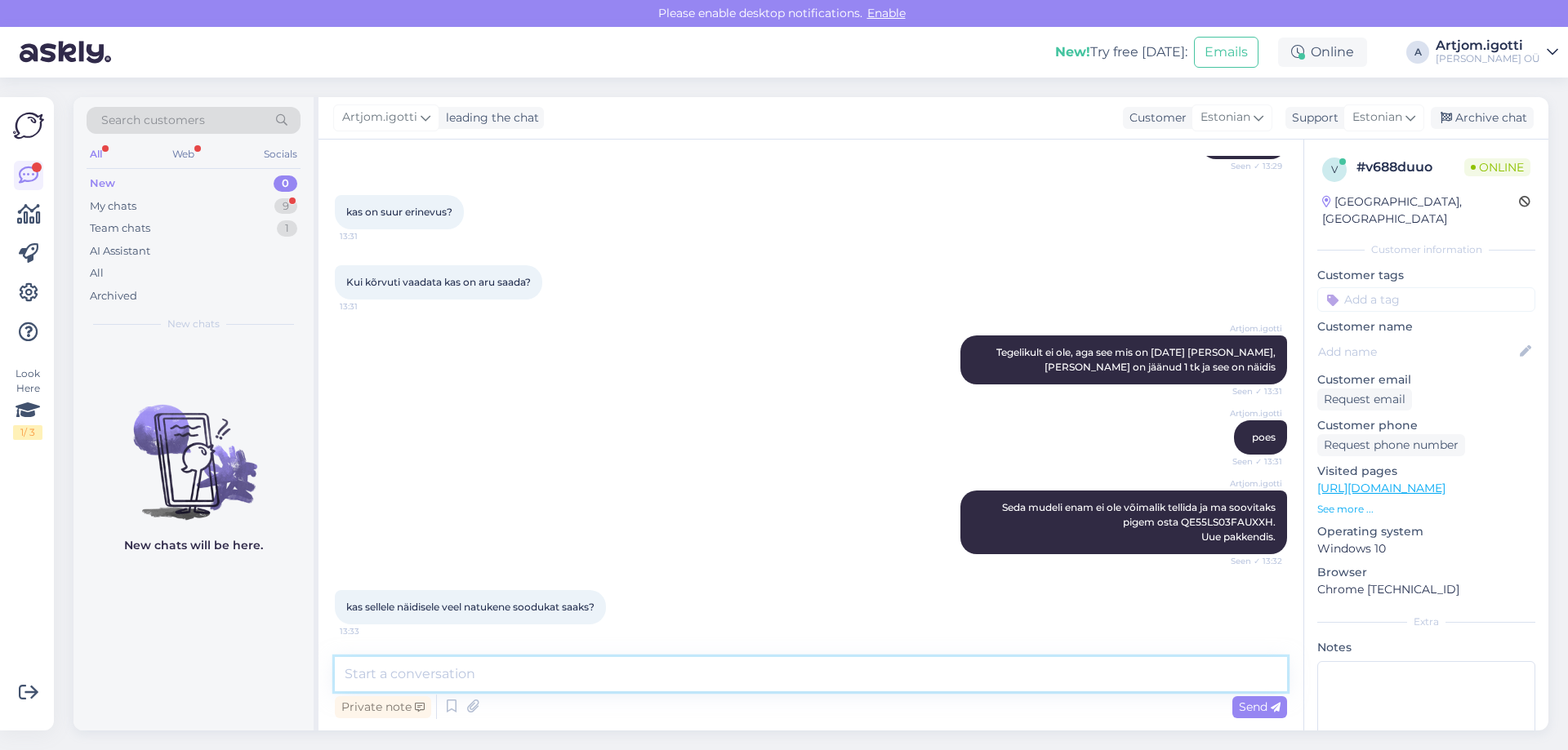
click at [431, 673] on textarea at bounding box center [811, 675] width 953 height 35
type textarea "Kahjuks ei [PERSON_NAME]"
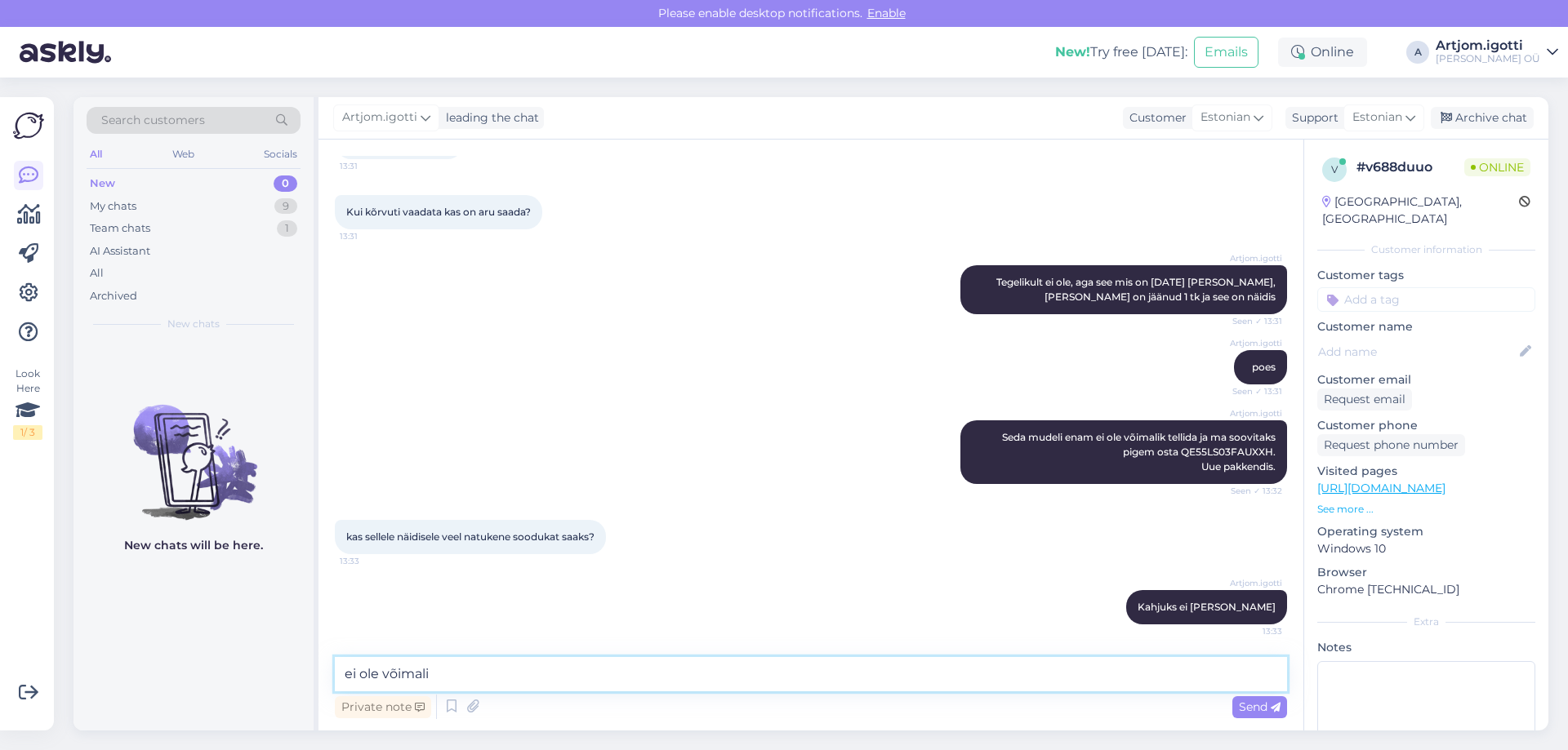
type textarea "ei ole võimalik"
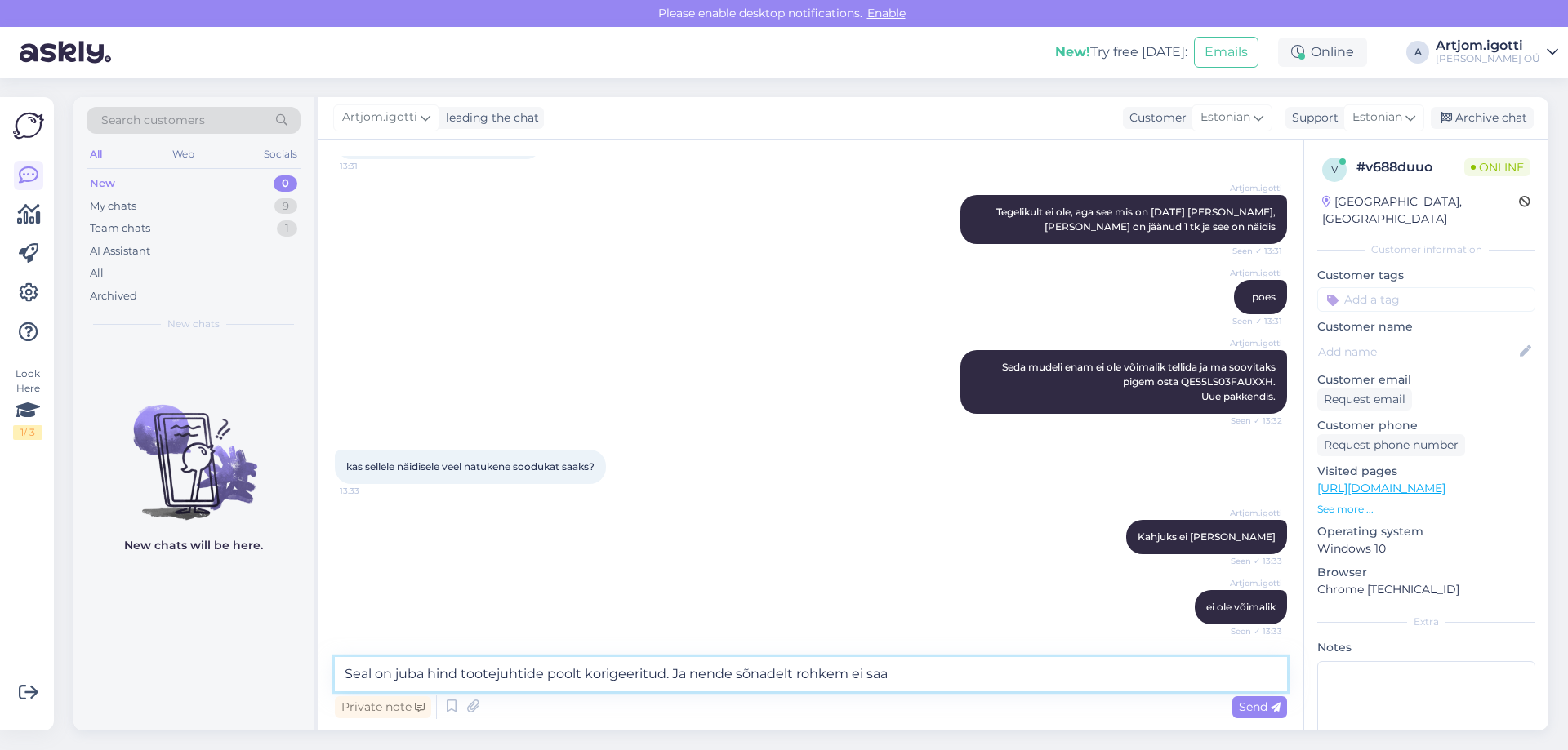
type textarea "Seal on juba hind tootejuhtide poolt korigeeritud. Ja nende sõnadelt rohkem ei …"
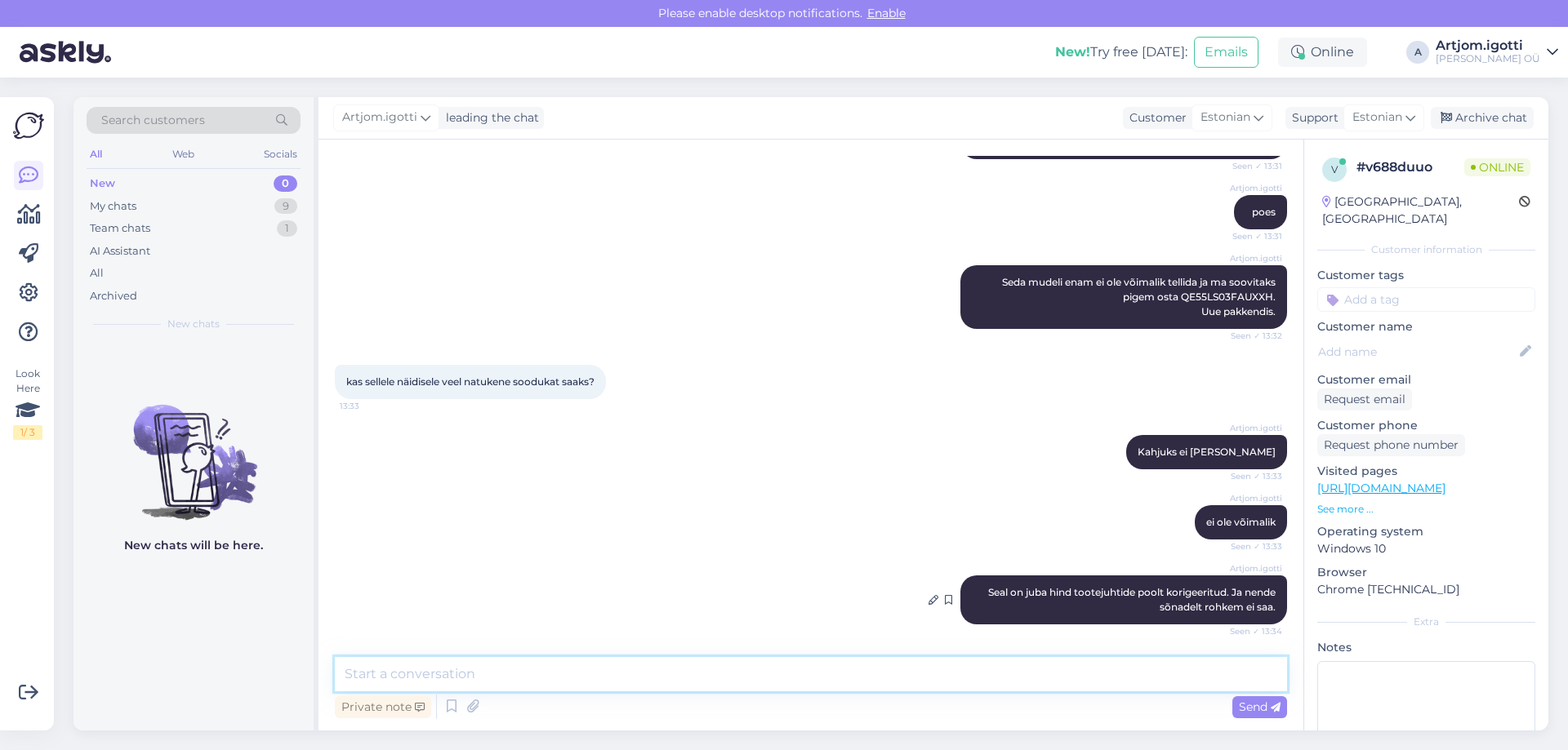
scroll to position [864, 0]
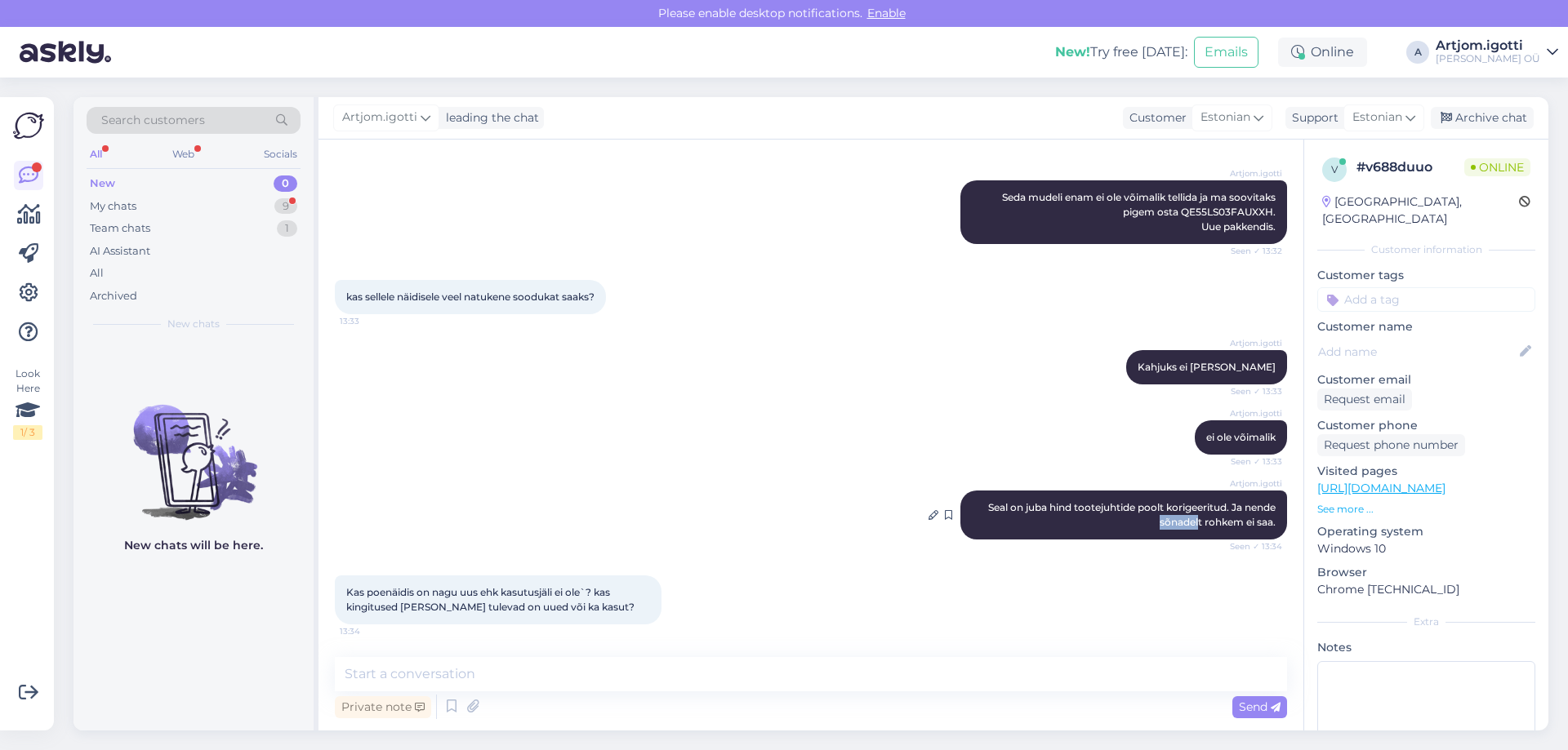
drag, startPoint x: 1186, startPoint y: 524, endPoint x: 1271, endPoint y: 514, distance: 85.6
click at [1271, 514] on div "Artjom.igotti [PERSON_NAME] on juba hind tootejuhtide poolt korigeeritud. Ja ne…" at bounding box center [1124, 515] width 327 height 49
drag, startPoint x: 378, startPoint y: 595, endPoint x: 512, endPoint y: 590, distance: 134.1
click at [503, 588] on span "Kas poenäidis on nagu uus ehk kasutusjäli ei ole`? kas kingitused [PERSON_NAME]…" at bounding box center [491, 599] width 289 height 27
click at [501, 675] on textarea at bounding box center [811, 675] width 953 height 35
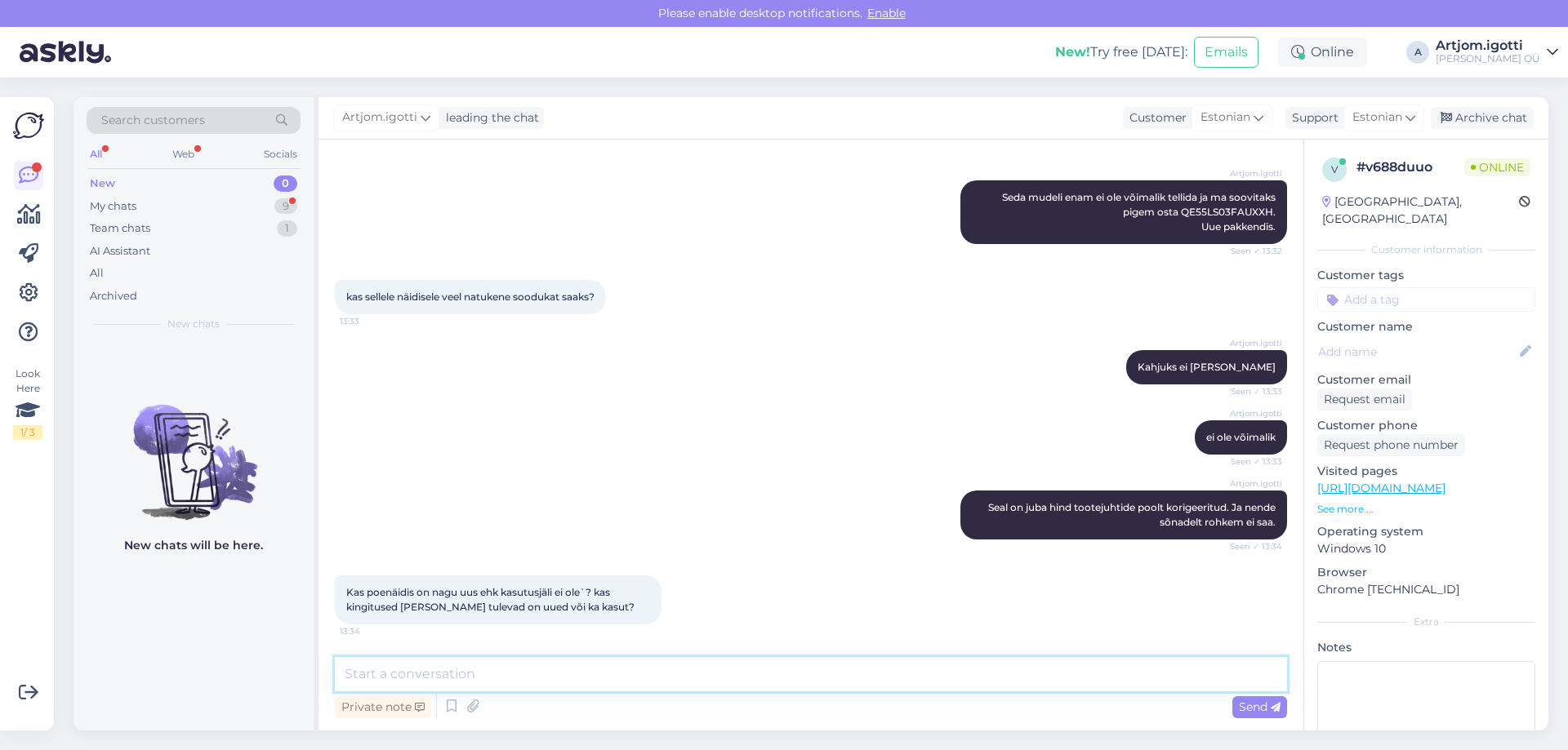
click at [518, 670] on textarea at bounding box center [811, 675] width 953 height 35
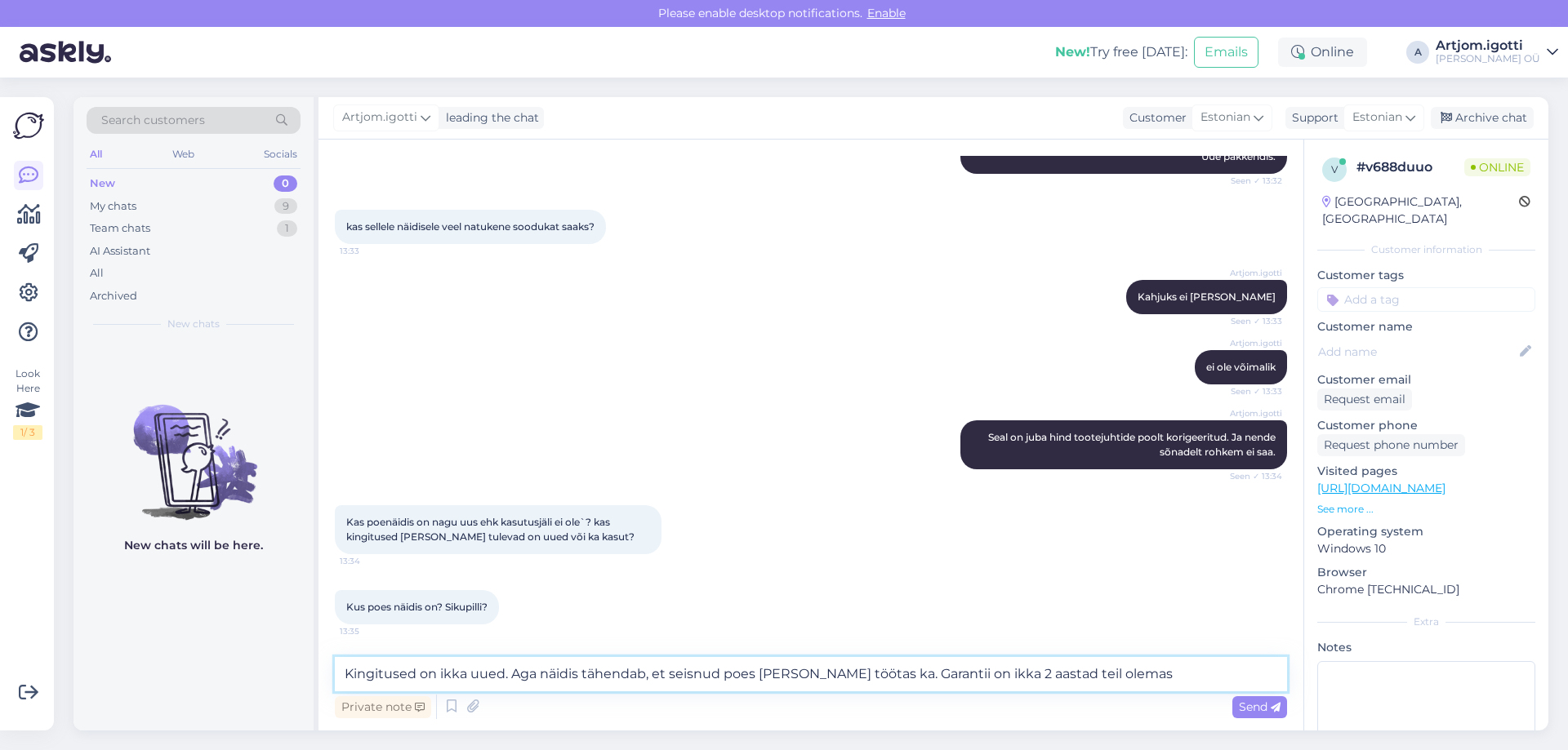
type textarea "Kingitused on ikka uued. Aga näidis tähendab, et seisnud poes [PERSON_NAME] töö…"
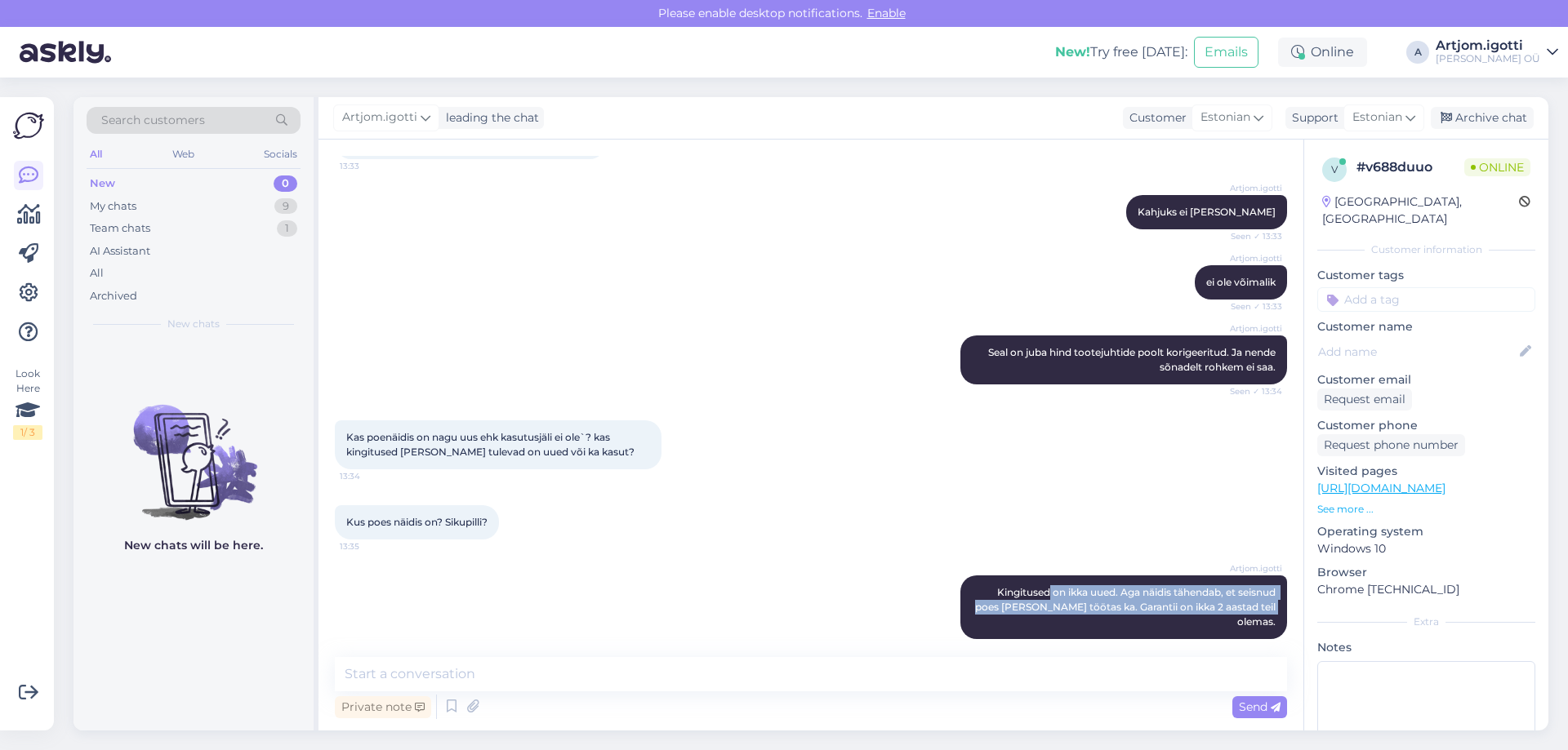
drag, startPoint x: 1031, startPoint y: 592, endPoint x: 1162, endPoint y: 555, distance: 136.1
click at [1251, 600] on div "Artjom.igotti Kingitused on ikka uued. Aga näidis tähendab, et seisnud poes [PE…" at bounding box center [1124, 607] width 327 height 64
click at [541, 692] on div "Private note Send" at bounding box center [811, 707] width 953 height 31
click at [564, 664] on textarea at bounding box center [811, 675] width 953 height 35
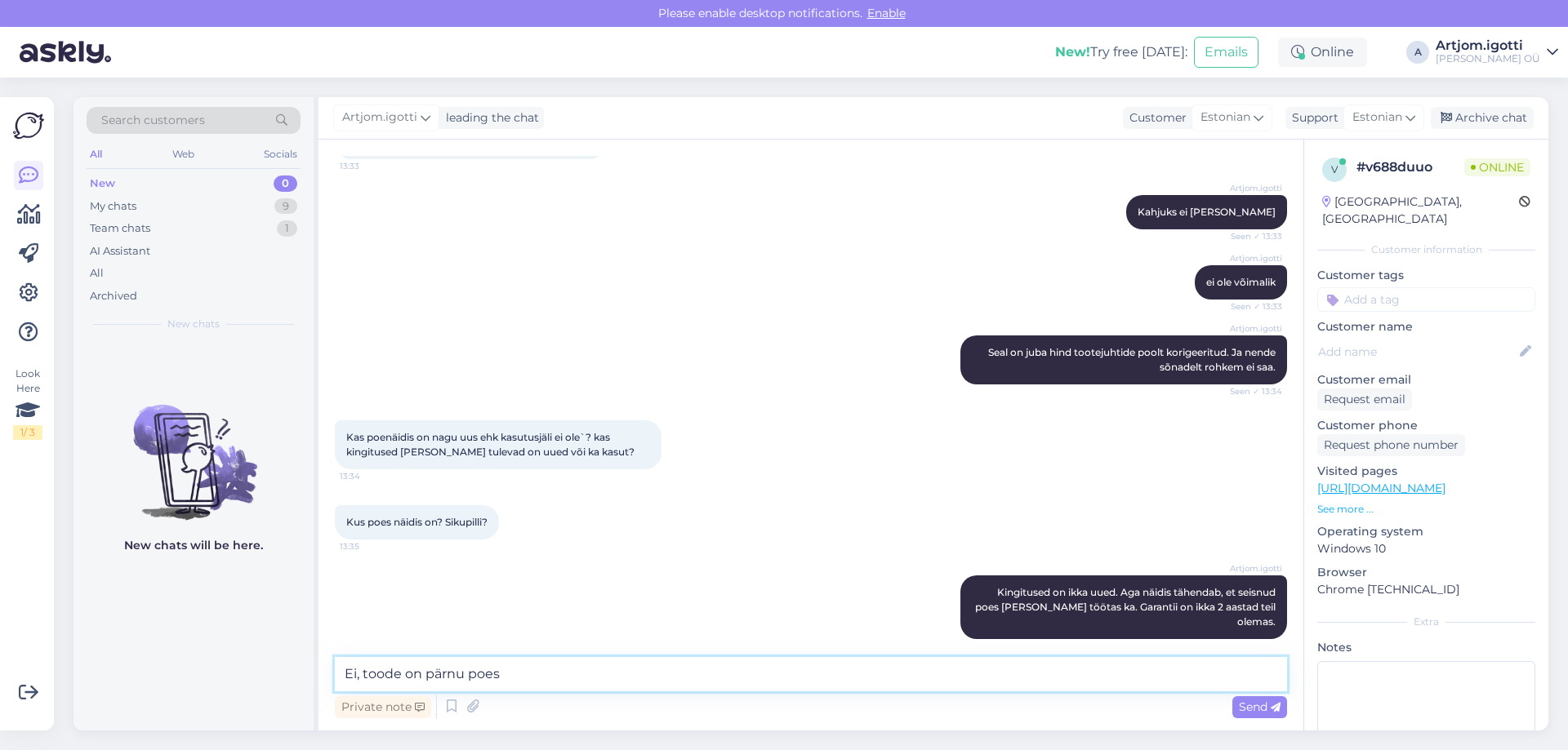
type textarea "Ei, toode on pärnu poes."
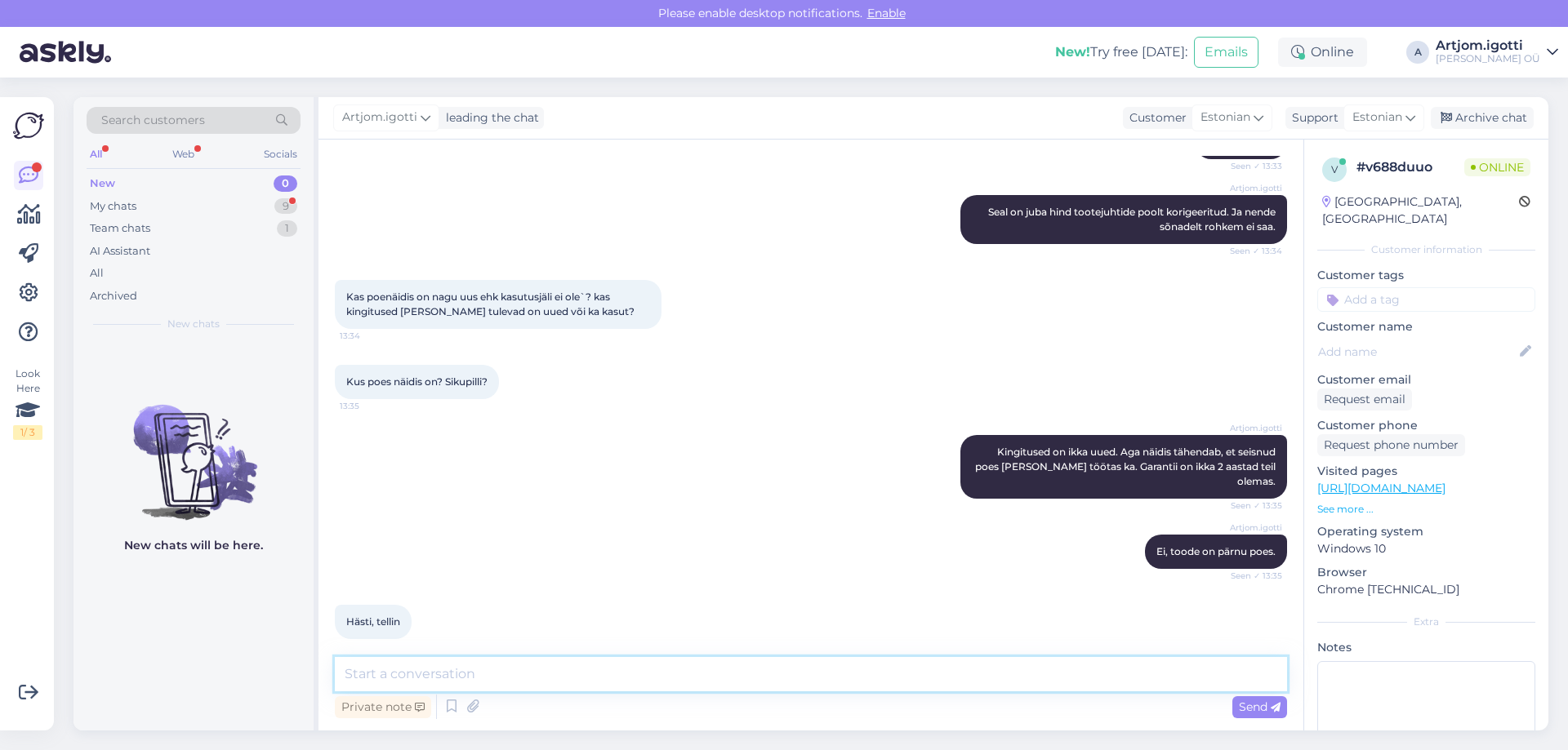
scroll to position [1244, 0]
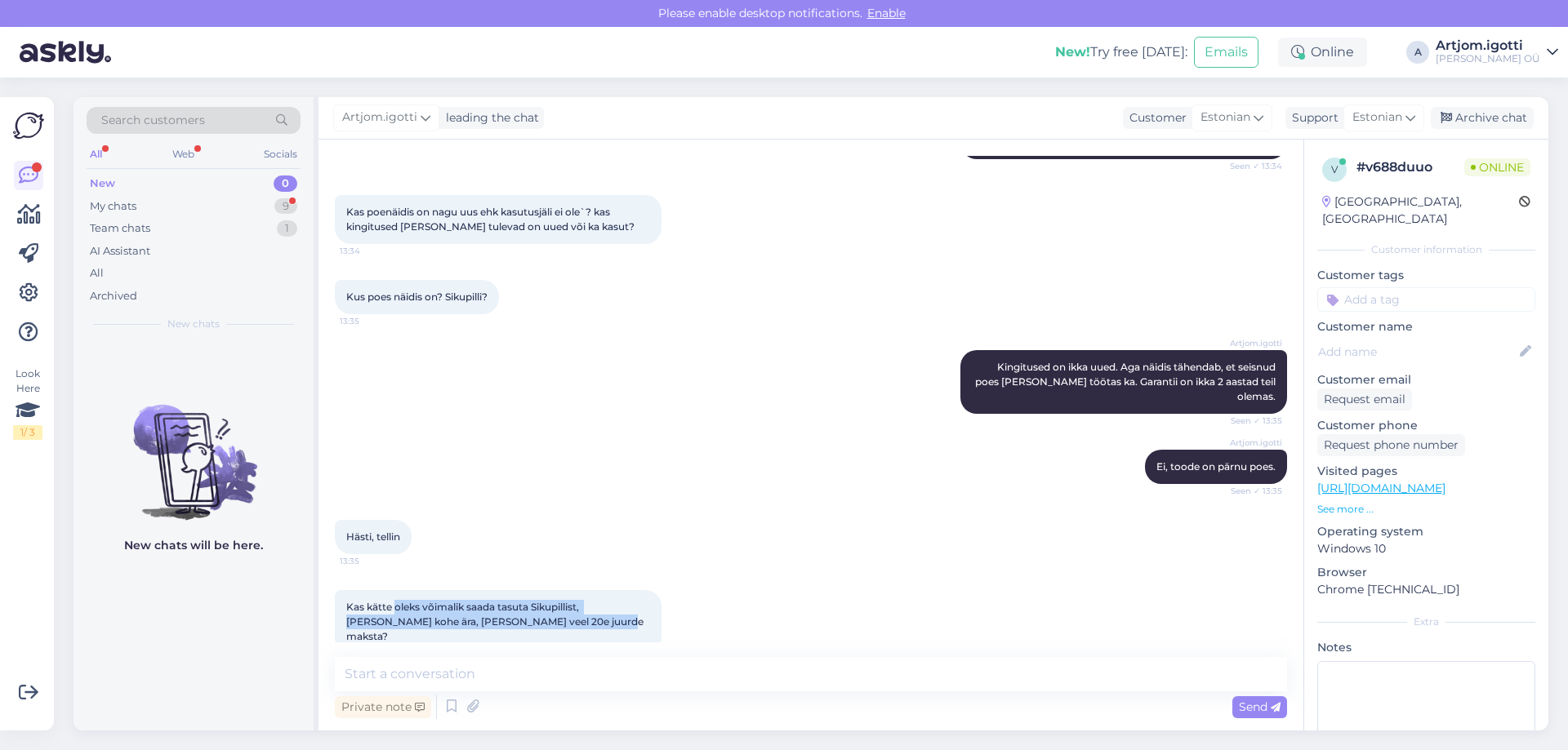
drag, startPoint x: 417, startPoint y: 594, endPoint x: 526, endPoint y: 606, distance: 109.7
click at [556, 606] on div "Kas kätte oleks võimalik saada tasuta Sikupillist, [PERSON_NAME] kohe ära, [PER…" at bounding box center [498, 622] width 327 height 64
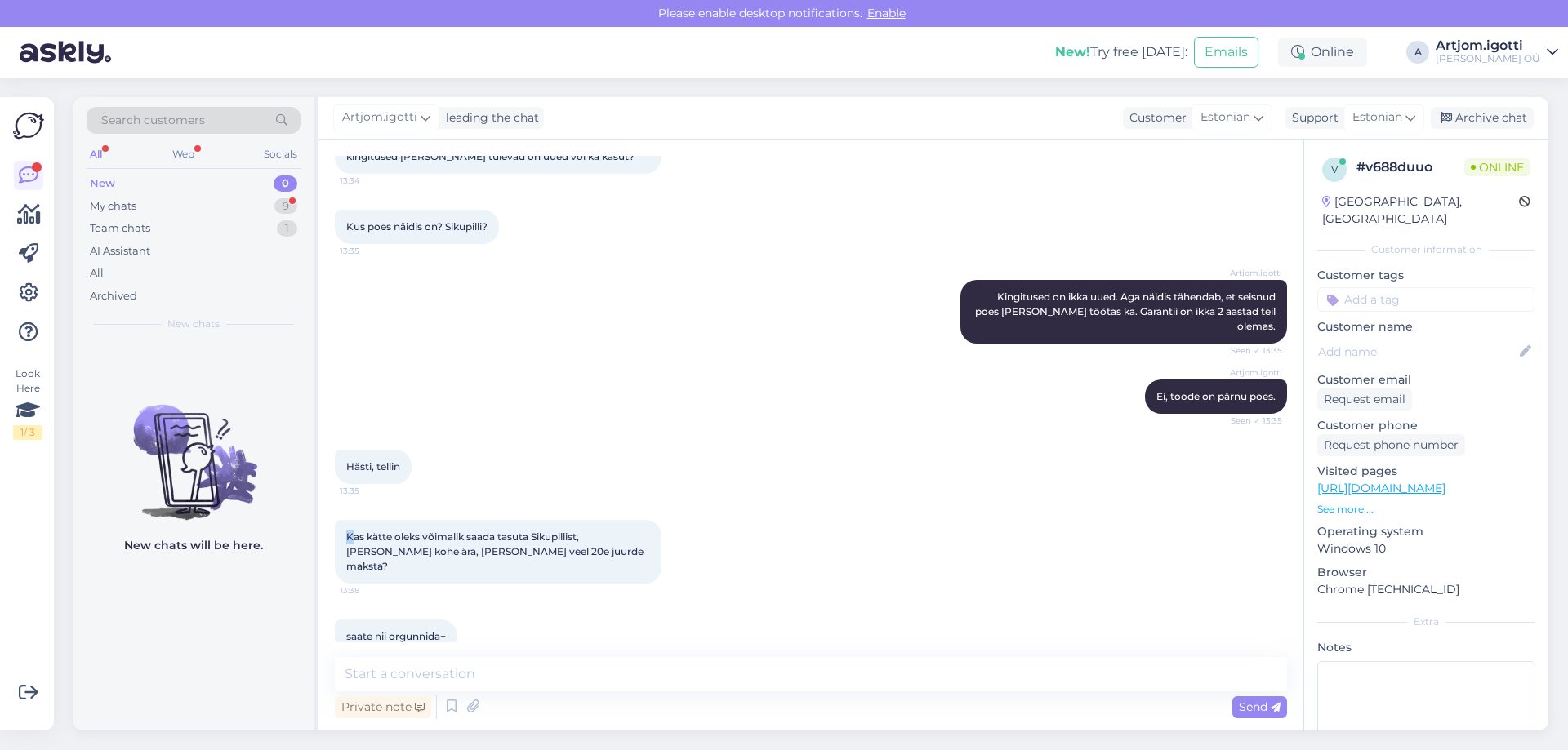
drag, startPoint x: 350, startPoint y: 596, endPoint x: 481, endPoint y: 599, distance: 131.0
click at [481, 599] on div "Chat started [DATE] tere 13:28 Artjom.igotti Tere Seen ✓ 13:29 QE55LS03DAUXXH 1…" at bounding box center [818, 398] width 967 height 486
click at [482, 601] on div "saate nii orgunnida+ 13:38" at bounding box center [811, 636] width 953 height 70
click at [423, 630] on span "saate nii orgunnida+" at bounding box center [396, 636] width 99 height 12
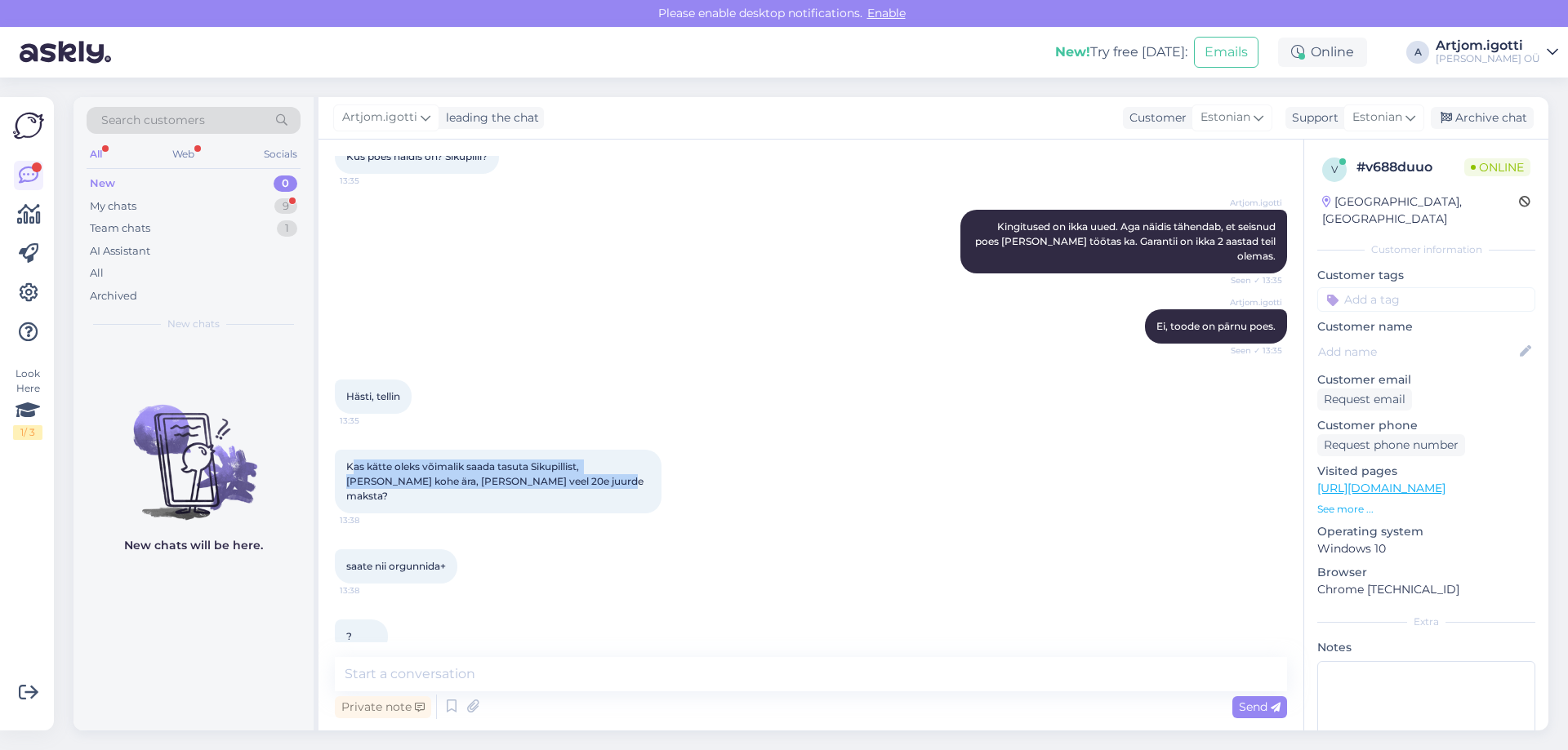
drag, startPoint x: 366, startPoint y: 451, endPoint x: 562, endPoint y: 471, distance: 197.0
click at [562, 471] on div "Kas kätte oleks võimalik saada tasuta Sikupillist, [PERSON_NAME] kohe ära, [PER…" at bounding box center [498, 482] width 327 height 64
click at [562, 469] on div "Kas kätte oleks võimalik saada tasuta Sikupillist, [PERSON_NAME] kohe ära, [PER…" at bounding box center [498, 482] width 327 height 64
click at [442, 670] on textarea at bounding box center [811, 675] width 953 height 35
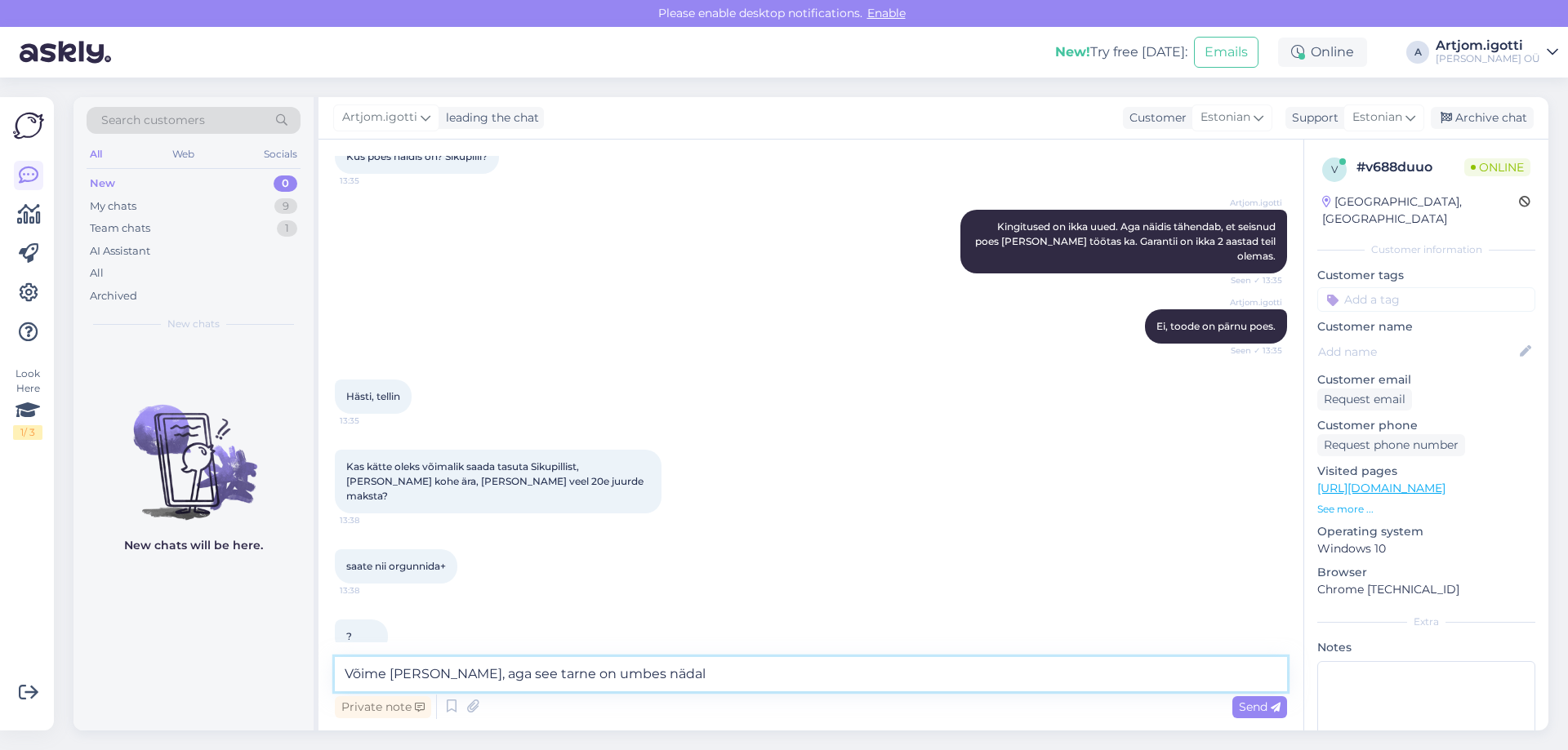
type textarea "Võime [PERSON_NAME], aga see tarne on umbes nädal."
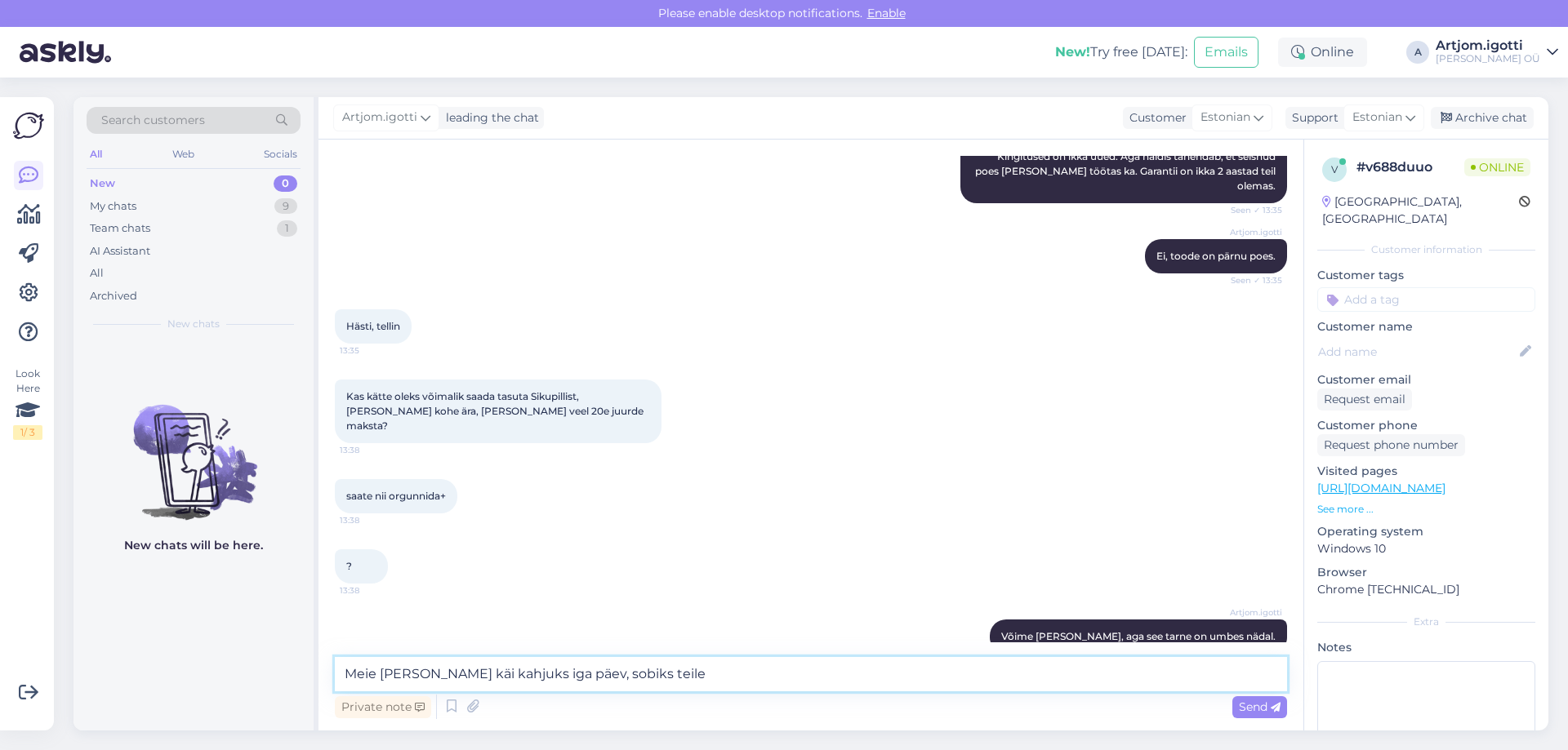
type textarea "Meie [PERSON_NAME] käi kahjuks iga päev, sobiks teile?"
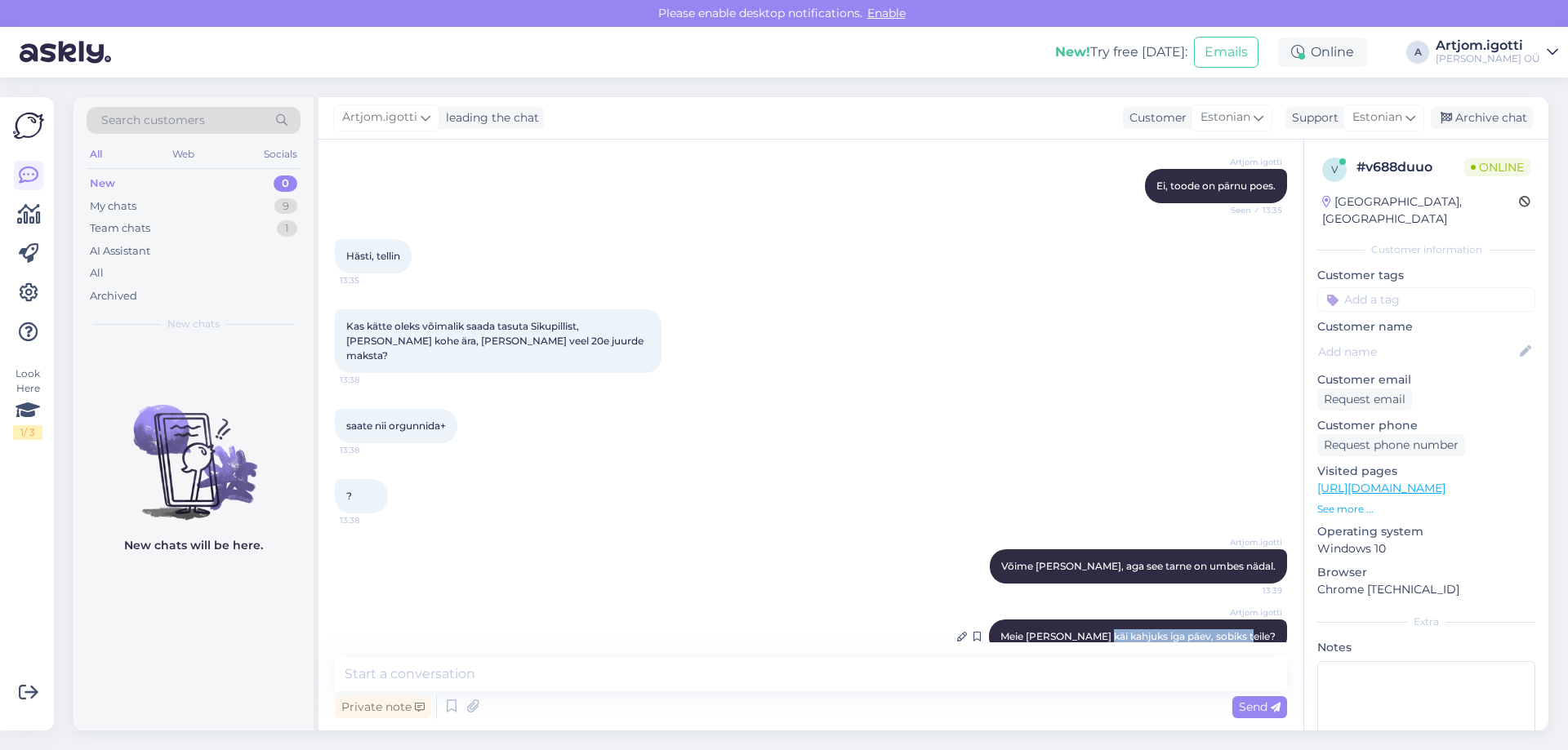
drag, startPoint x: 1121, startPoint y: 605, endPoint x: 1273, endPoint y: 601, distance: 152.1
click at [1273, 620] on div "Artjom.igotti Meie [PERSON_NAME] käi kahjuks iga päev, sobiks teile? 13:39" at bounding box center [1138, 637] width 298 height 35
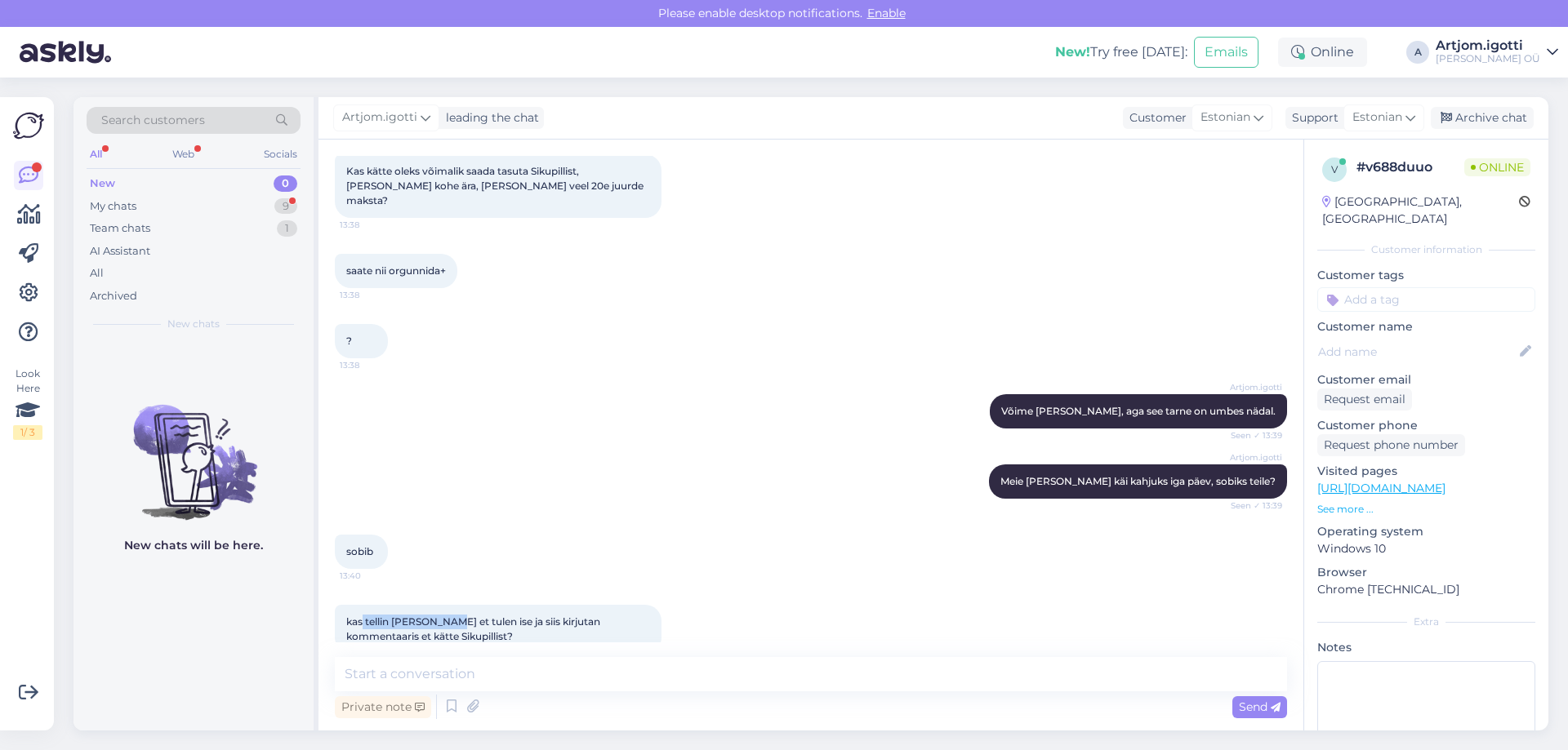
drag, startPoint x: 363, startPoint y: 588, endPoint x: 474, endPoint y: 593, distance: 111.1
click at [454, 615] on span "kas tellin [PERSON_NAME] et tulen ise ja siis kirjutan kommentaaris et kätte Si…" at bounding box center [475, 628] width 257 height 27
drag, startPoint x: 495, startPoint y: 595, endPoint x: 559, endPoint y: 591, distance: 64.1
click at [559, 615] on span "kas tellin [PERSON_NAME] et tulen ise ja siis kirjutan kommentaaris et kätte Si…" at bounding box center [475, 628] width 257 height 27
click at [475, 661] on textarea at bounding box center [811, 675] width 953 height 35
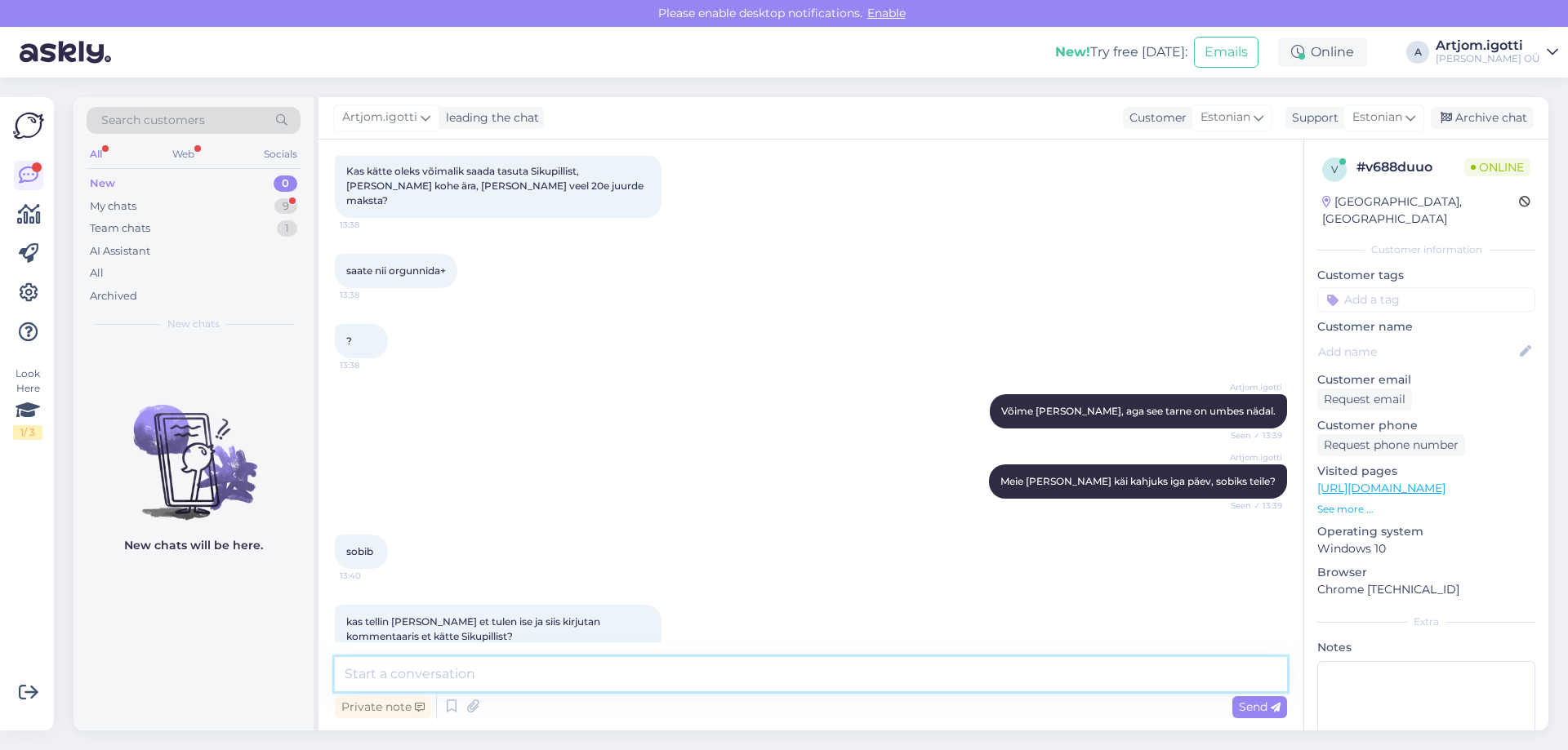
click at [475, 673] on textarea at bounding box center [811, 675] width 953 height 35
click at [874, 673] on textarea "Jah, tehke niimodi, hea oleks [PERSON_NAME] veel kirjutate meile [EMAIL_ADDRESS…" at bounding box center [811, 675] width 953 height 35
type textarea "Jah, tehke niimodi, hea oleks [PERSON_NAME] veel kirjutate meile [EMAIL_ADDRESS…"
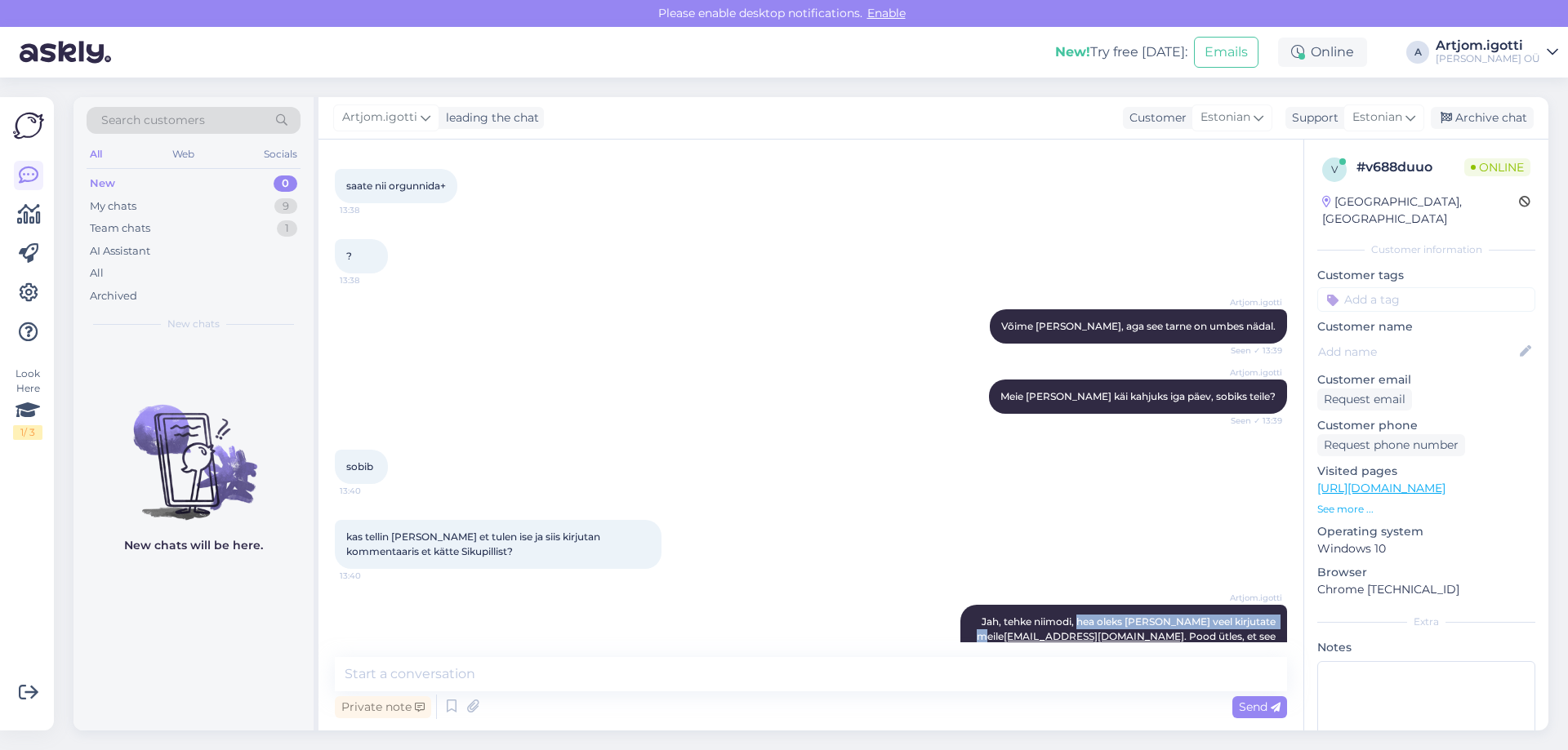
drag, startPoint x: 1081, startPoint y: 588, endPoint x: 1303, endPoint y: 589, distance: 222.0
click at [1303, 589] on div "Chat started [DATE] tere 13:28 Artjom.igotti Tere Seen ✓ 13:29 QE55LS03DAUXXH 1…" at bounding box center [810, 435] width 985 height 591
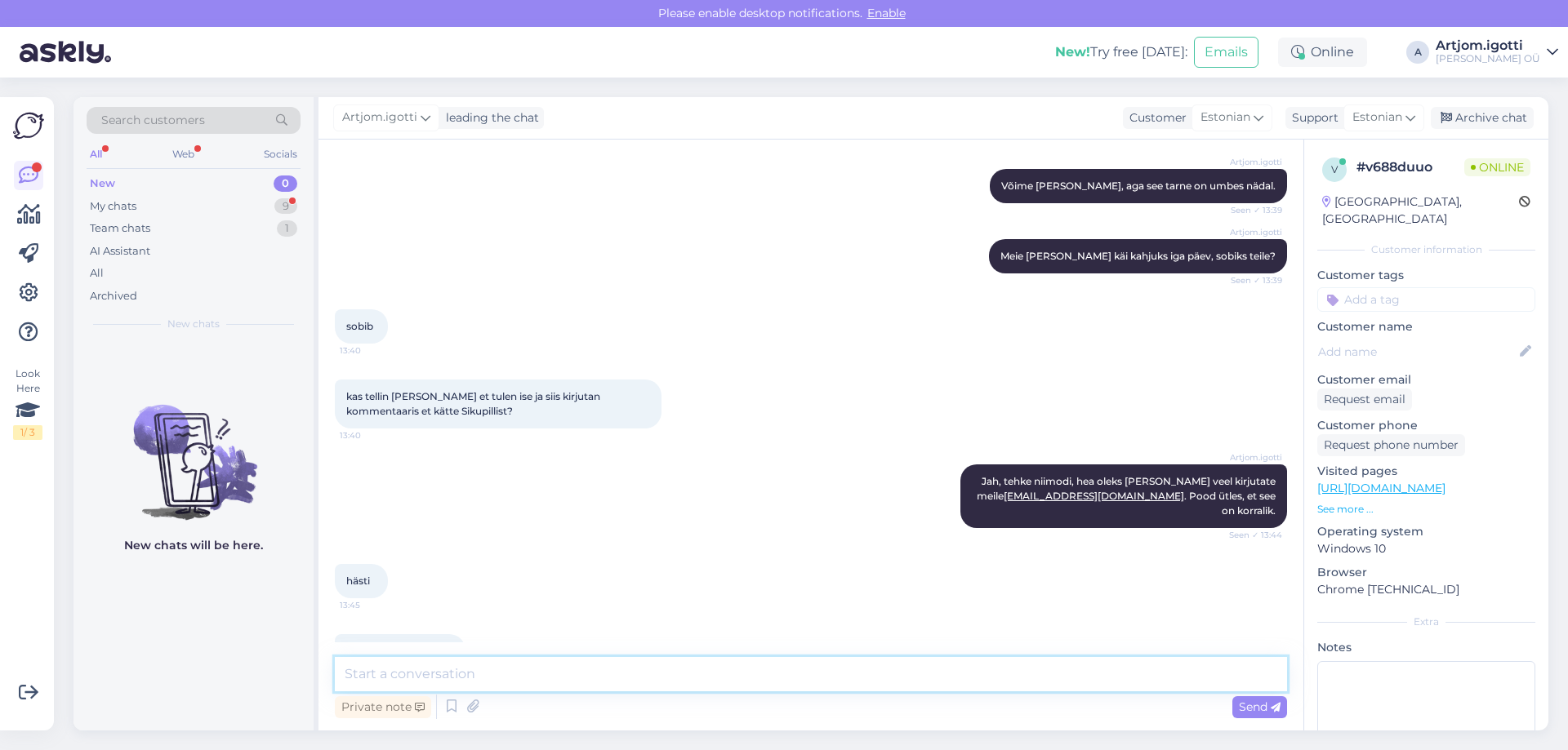
click at [476, 665] on textarea at bounding box center [811, 675] width 953 height 35
type textarea "Ilusat päeva."
